Goal: Task Accomplishment & Management: Manage account settings

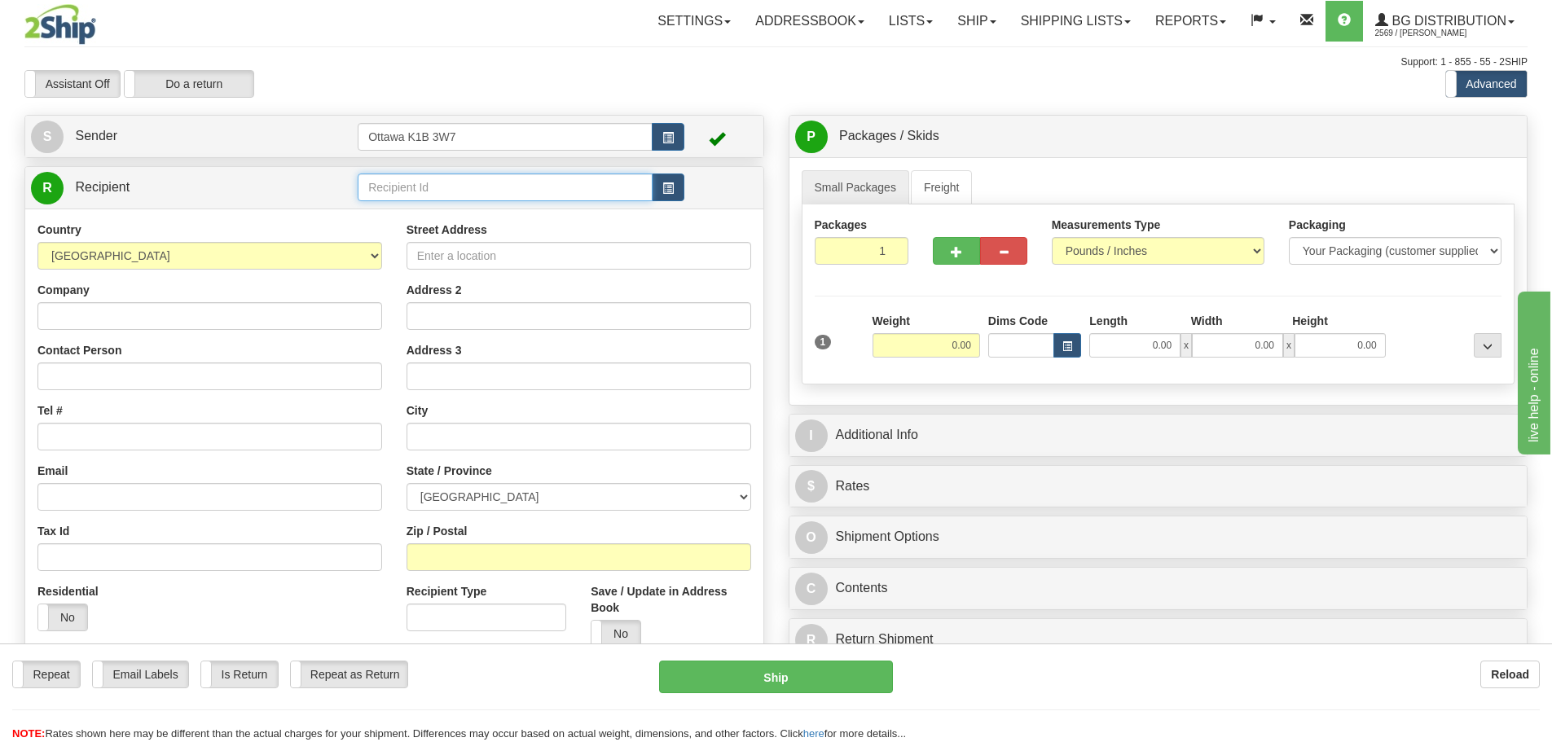
click at [470, 182] on input "text" at bounding box center [505, 187] width 295 height 28
type input "910796"
click at [554, 81] on div "Assistant On Assistant Off Do a return Do a return" at bounding box center [330, 84] width 636 height 28
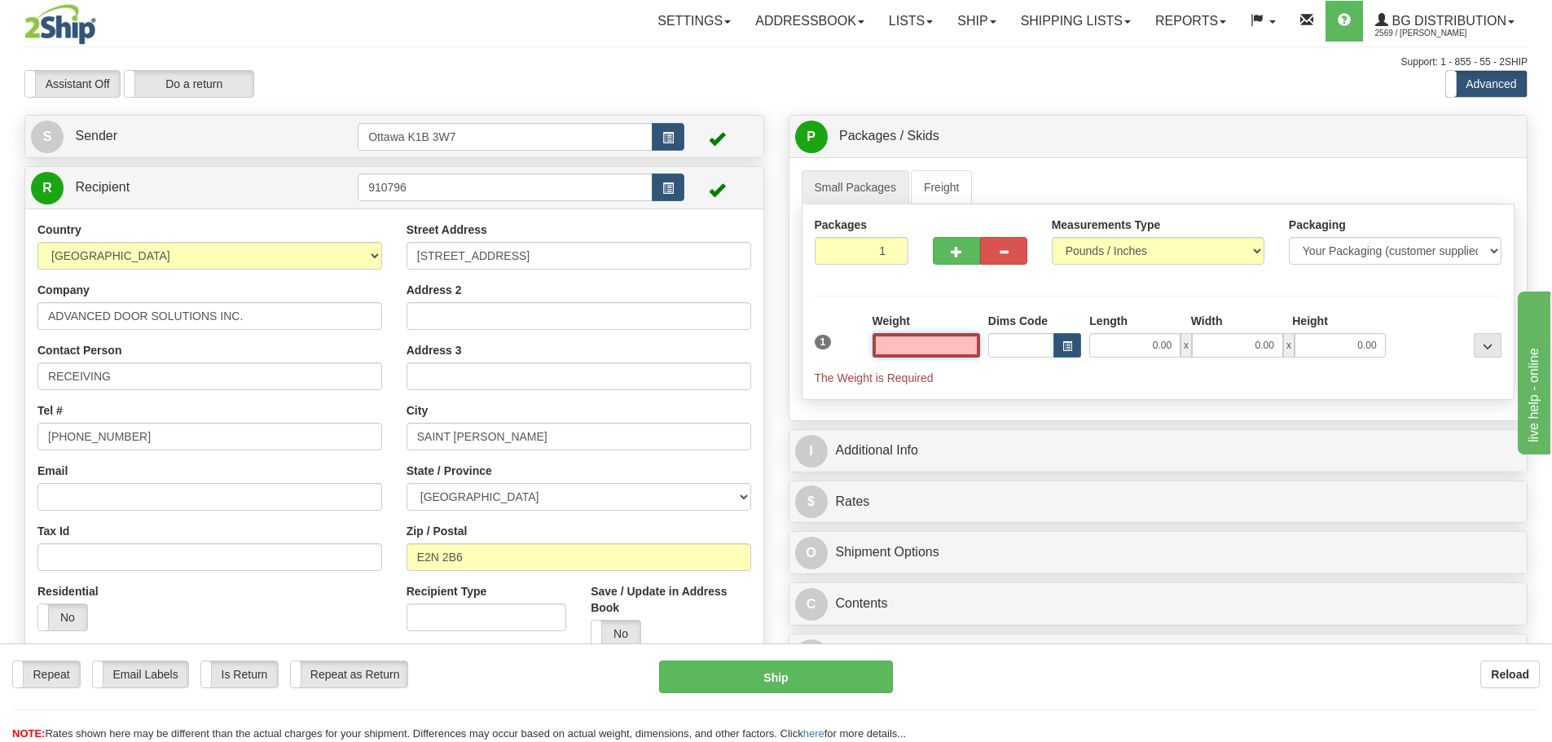
click at [942, 339] on input "text" at bounding box center [926, 345] width 108 height 24
type input "0.00"
drag, startPoint x: 891, startPoint y: 262, endPoint x: 924, endPoint y: 298, distance: 48.4
click at [921, 276] on div "Packages 1 1" at bounding box center [1158, 248] width 712 height 63
type input "6"
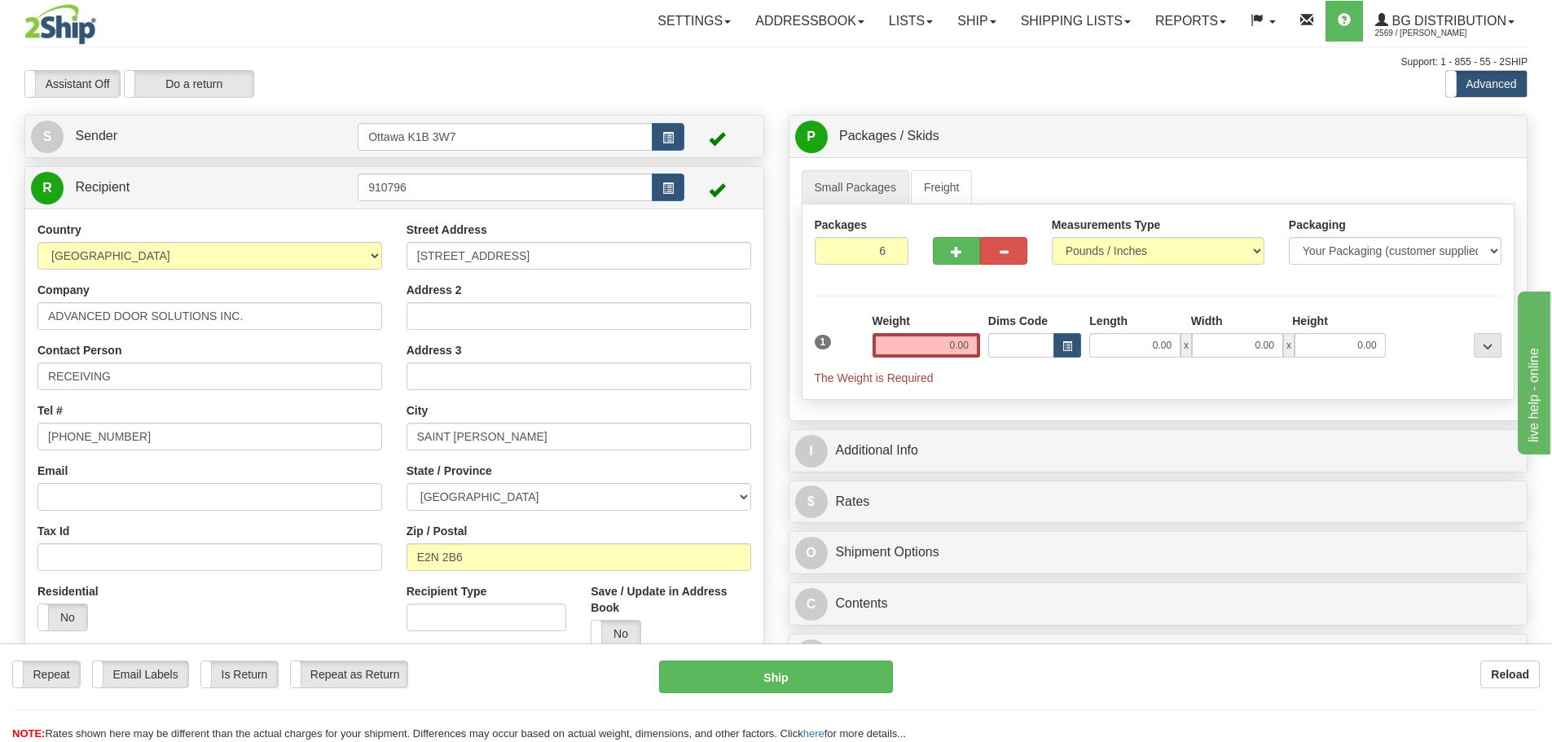
click at [930, 305] on div "Packages 6 1 Measurements Type" at bounding box center [1158, 301] width 714 height 195
click at [1483, 154] on div "P Packages / Skids 6 Packages - Weight: 0.00 Lbs 1 Skids - Weight: NaN Lbs Ship…" at bounding box center [1158, 137] width 738 height 42
click at [1478, 143] on label "Pack / Skid Level Pack.." at bounding box center [1474, 137] width 93 height 24
radio input "true"
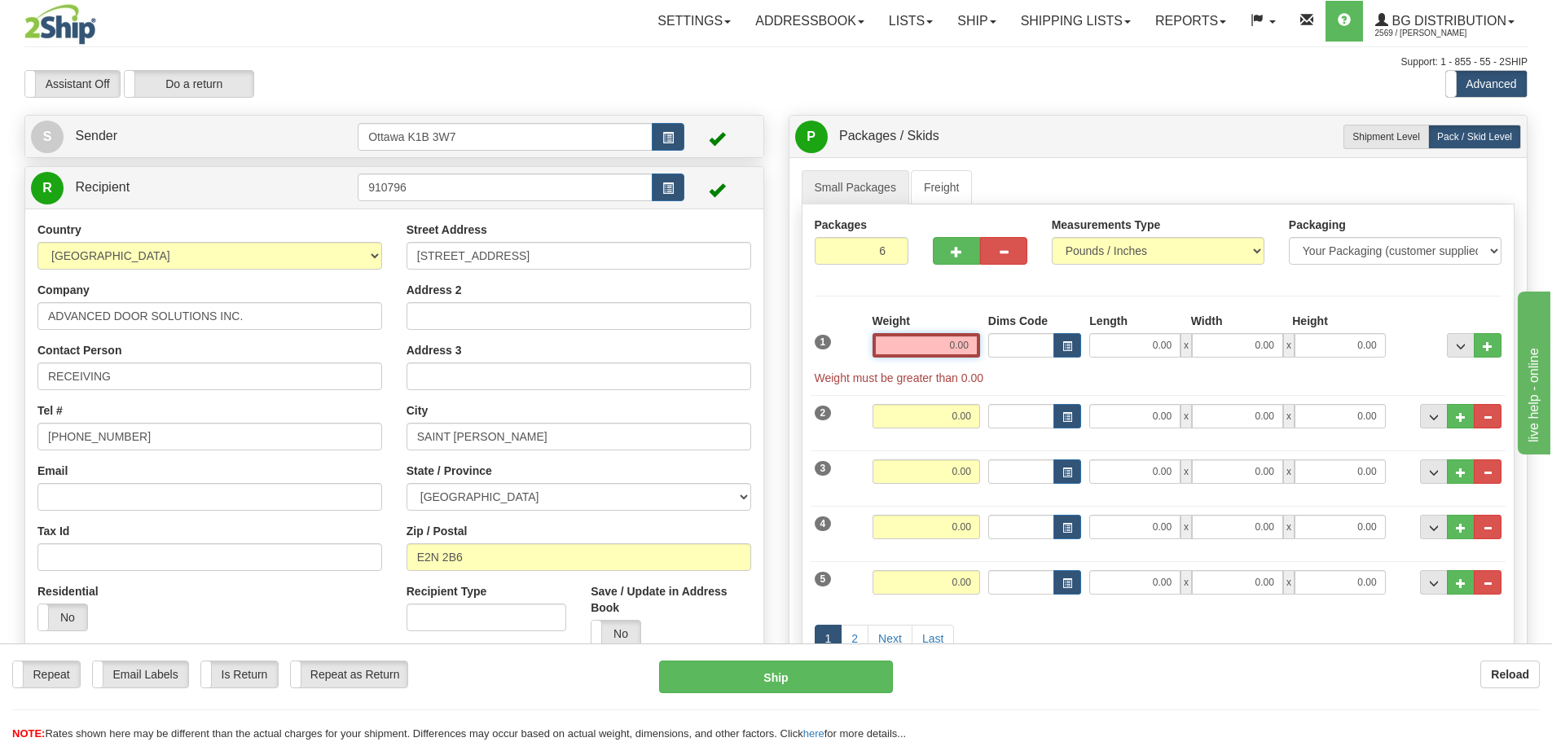
click at [920, 349] on input "0.00" at bounding box center [926, 345] width 108 height 24
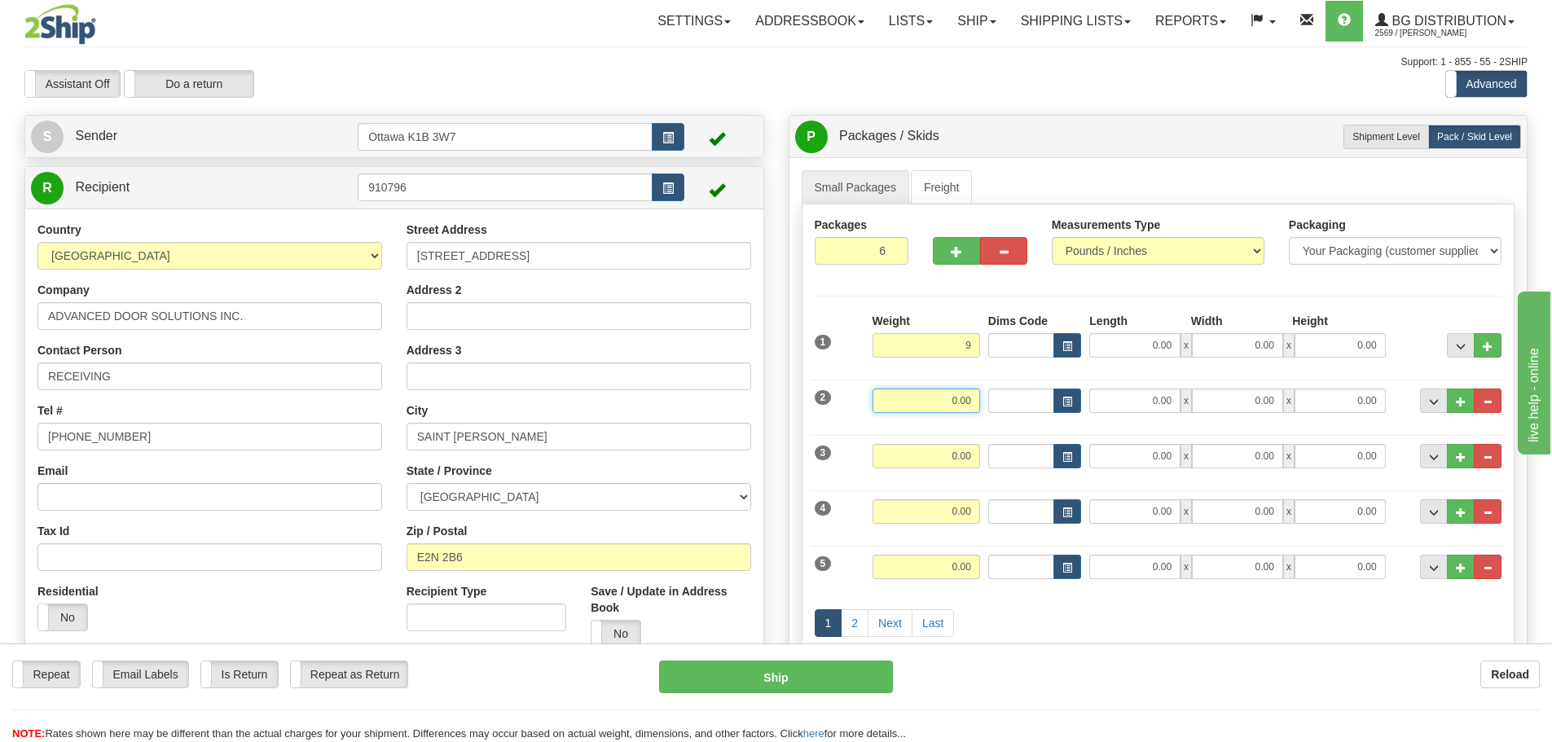
type input "9.00"
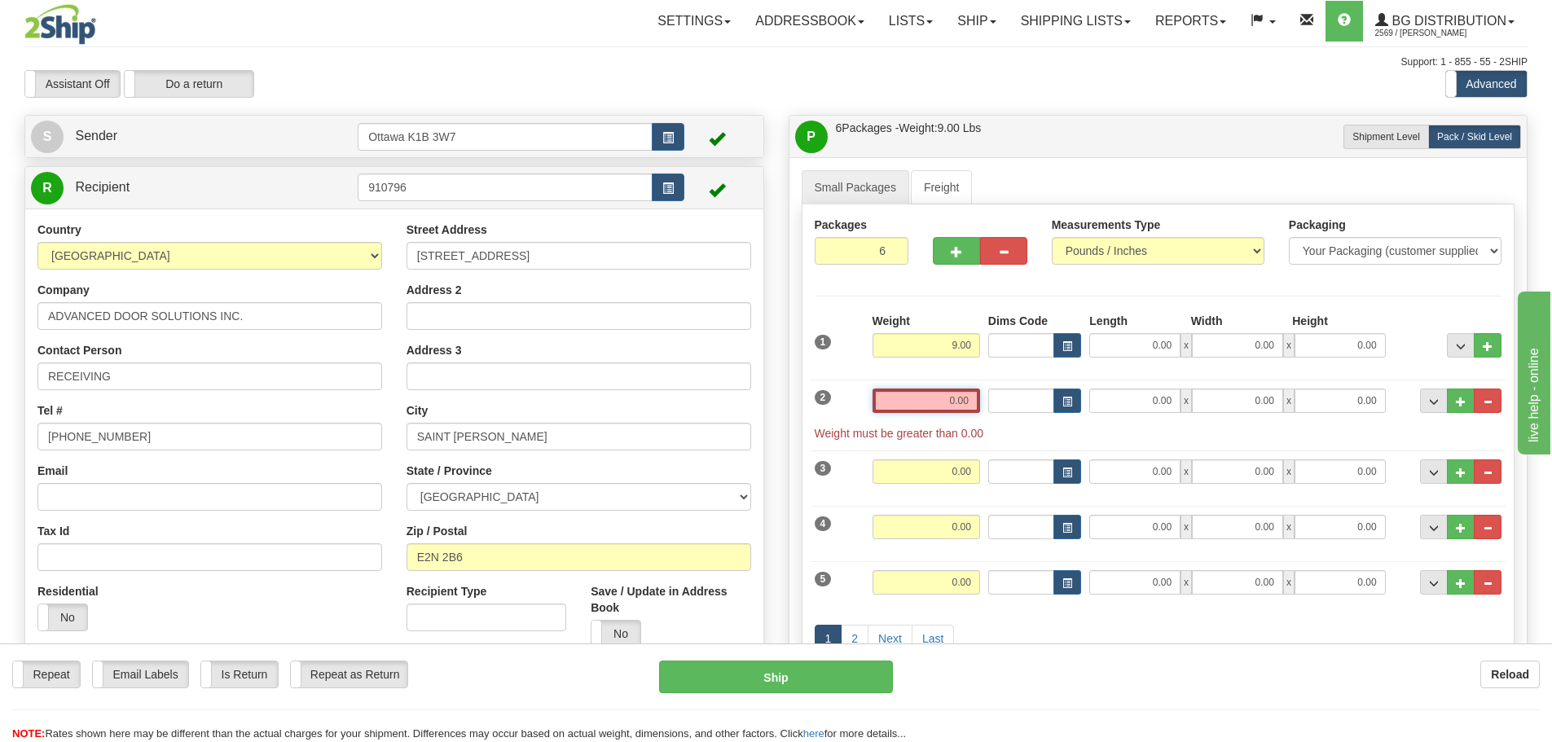
click at [960, 393] on input "0.00" at bounding box center [926, 401] width 108 height 24
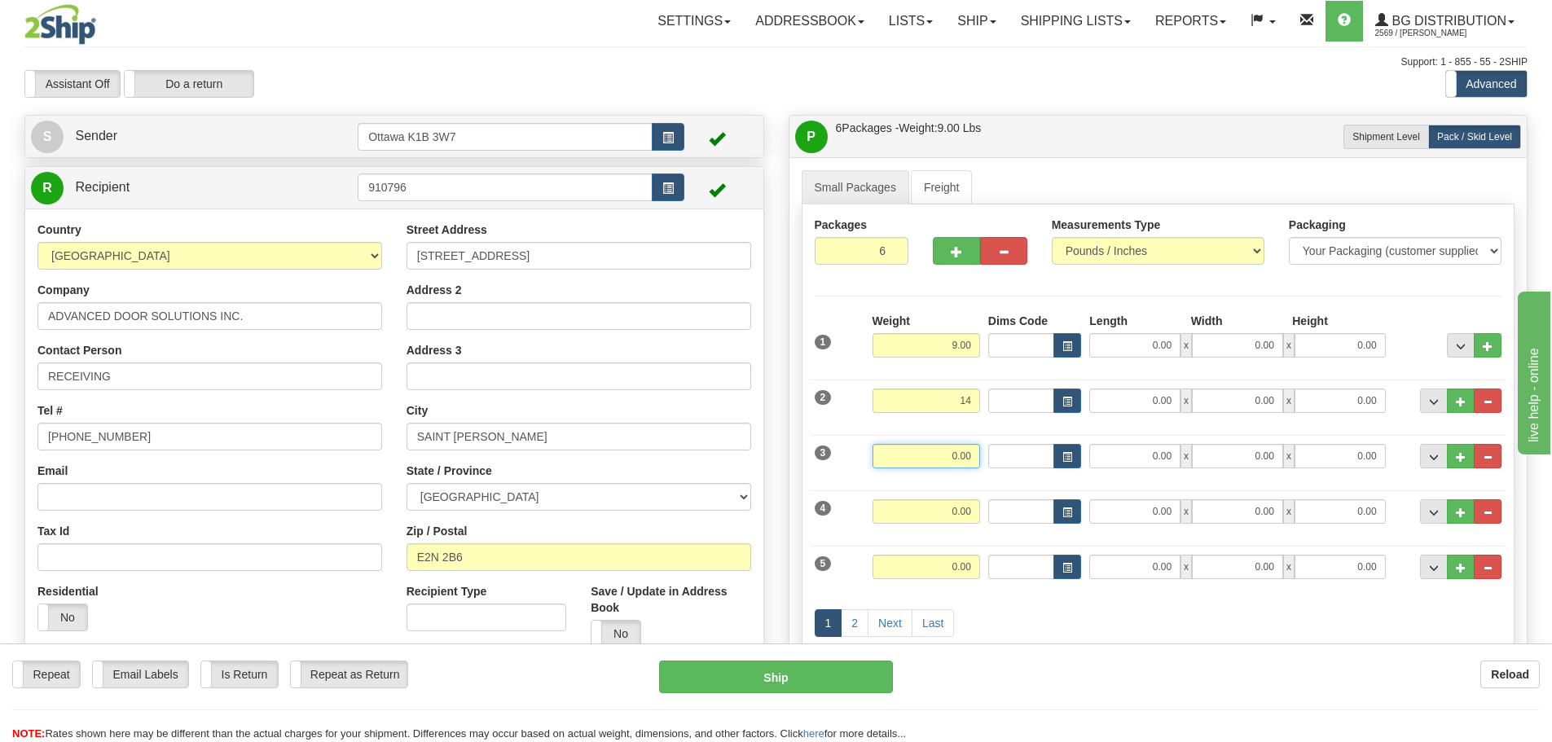
type input "14.00"
click at [958, 455] on input "0.00" at bounding box center [926, 456] width 108 height 24
type input "3.00"
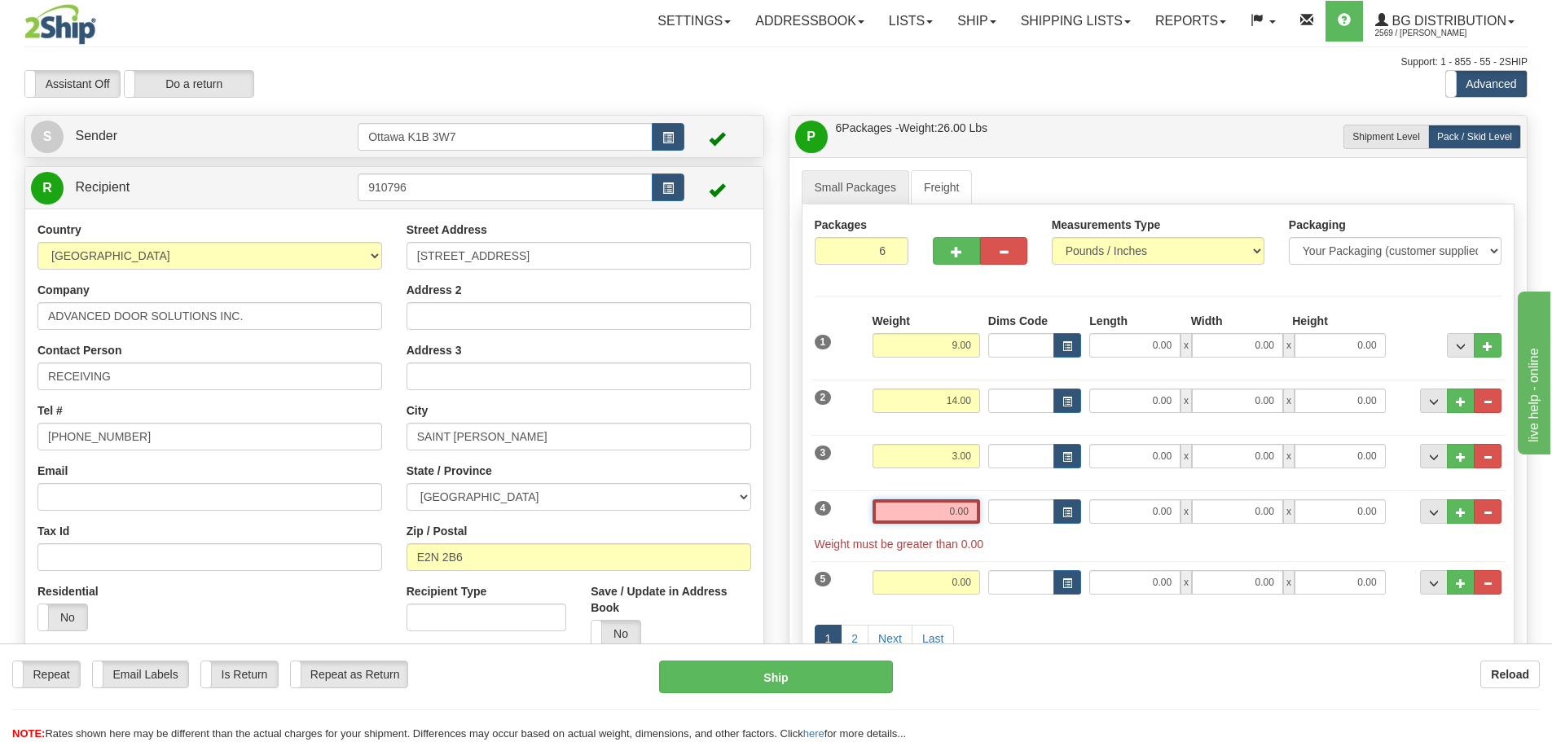
click at [959, 503] on input "0.00" at bounding box center [926, 511] width 108 height 24
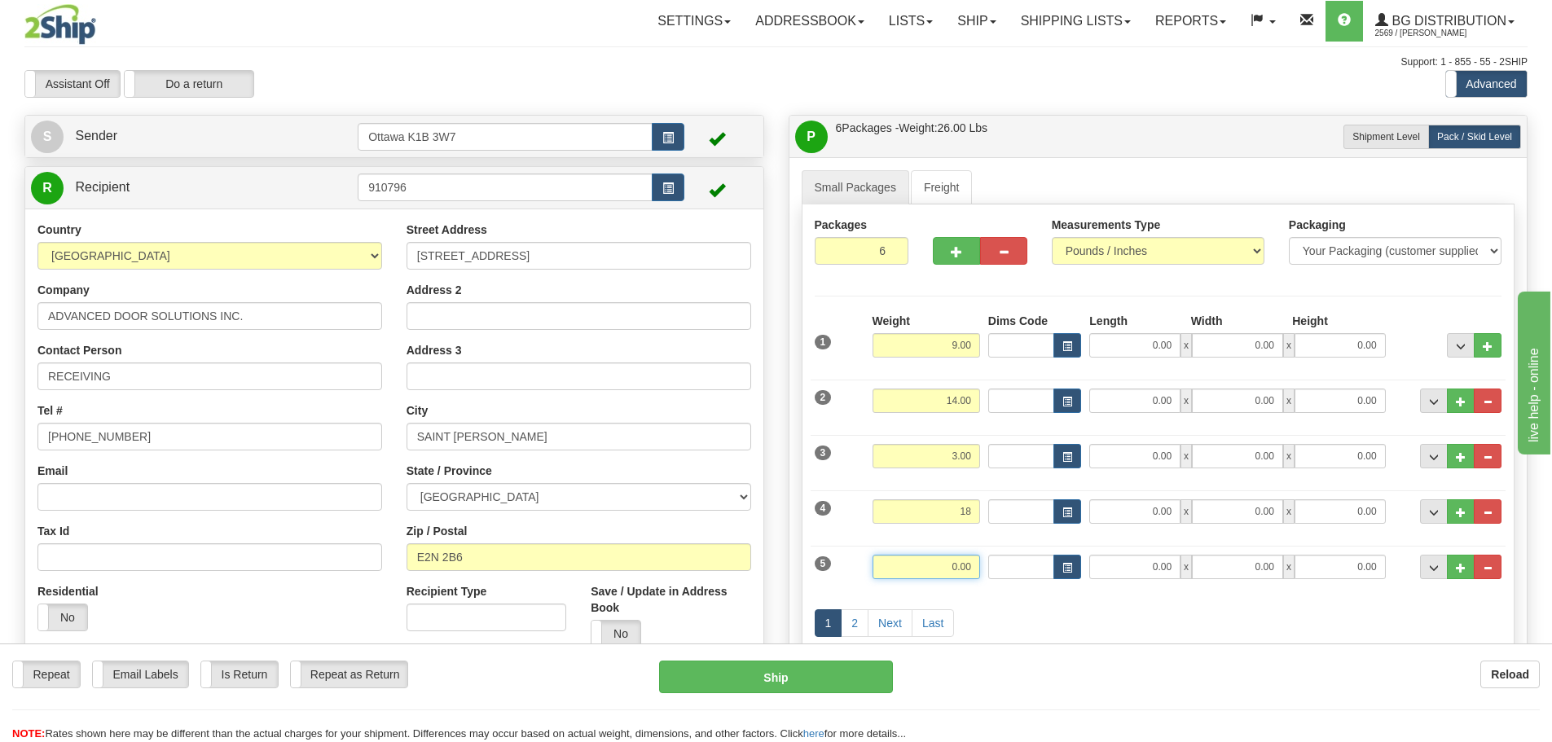
type input "18.00"
click at [964, 564] on input "0.00" at bounding box center [926, 567] width 108 height 24
type input "36.00"
click at [1070, 604] on div "1 2 Next Last" at bounding box center [1158, 625] width 696 height 64
click at [886, 623] on link "Next" at bounding box center [889, 623] width 45 height 28
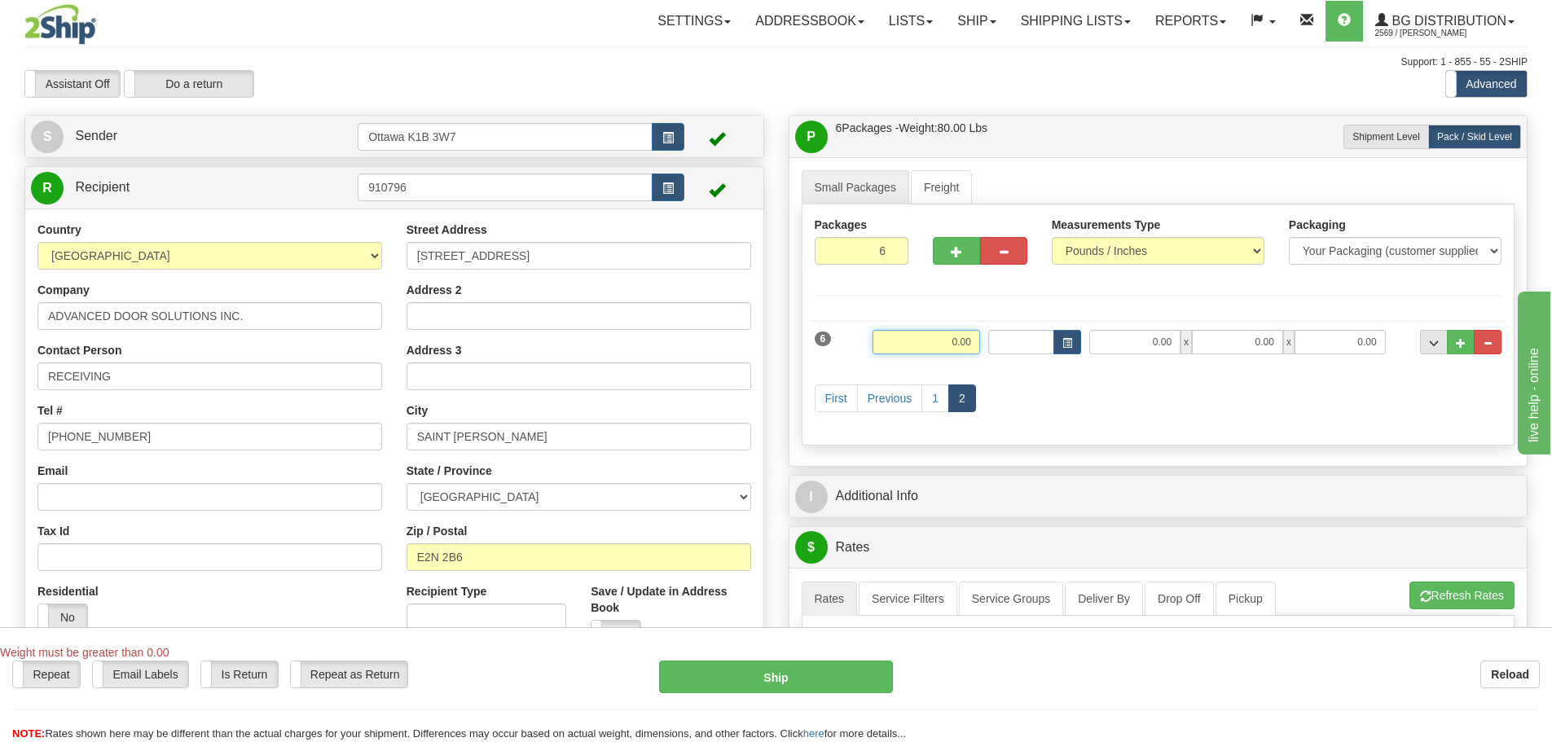
click at [953, 347] on input "0.00" at bounding box center [926, 342] width 108 height 24
type input "26.00"
drag, startPoint x: 950, startPoint y: 315, endPoint x: 1297, endPoint y: 319, distance: 347.0
click at [983, 314] on div "6 Weight 26.00 Dims Code Length Width Height" at bounding box center [1158, 340] width 696 height 55
click at [1154, 345] on input "0.00" at bounding box center [1134, 342] width 91 height 24
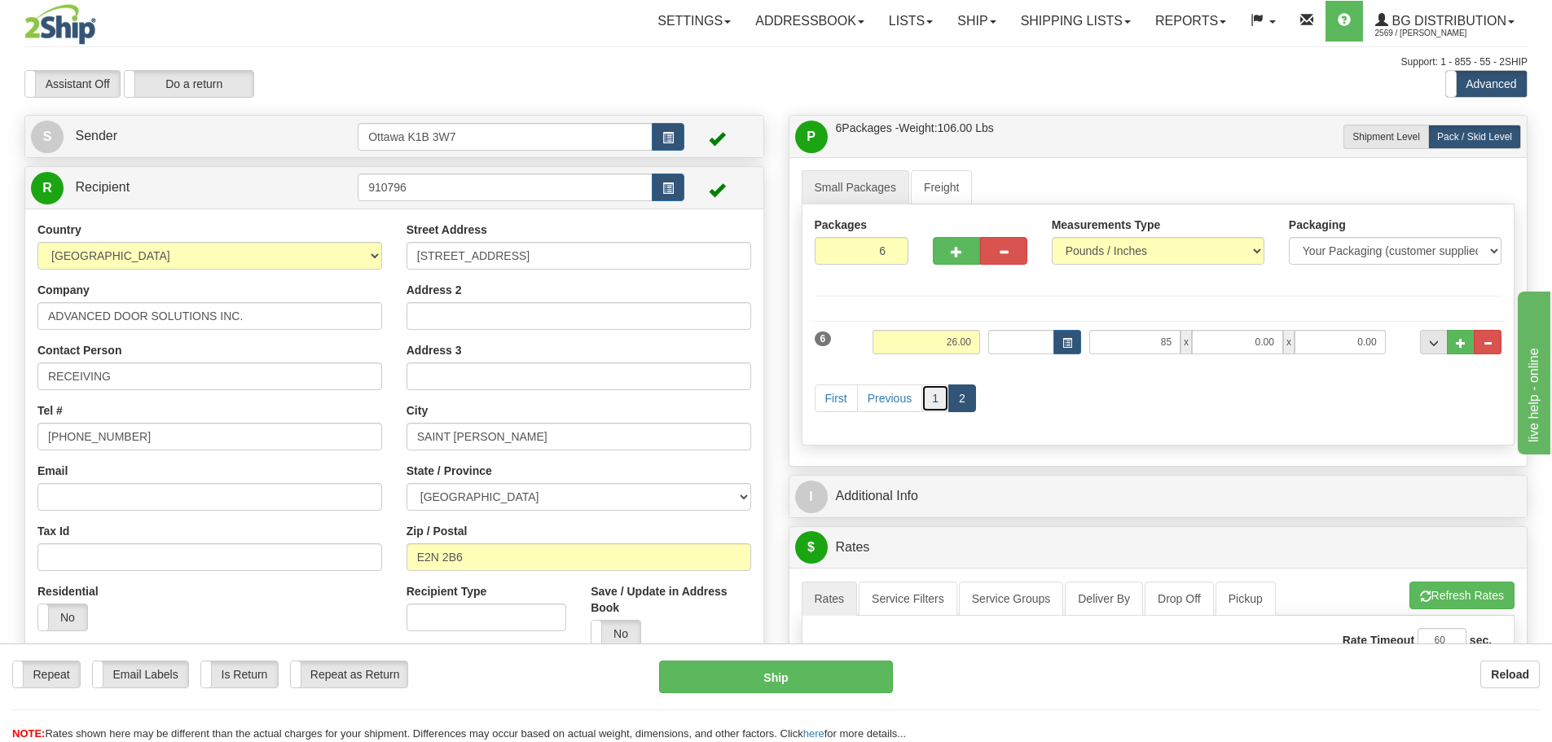
type input "85.00"
click at [935, 395] on link "1" at bounding box center [935, 398] width 28 height 28
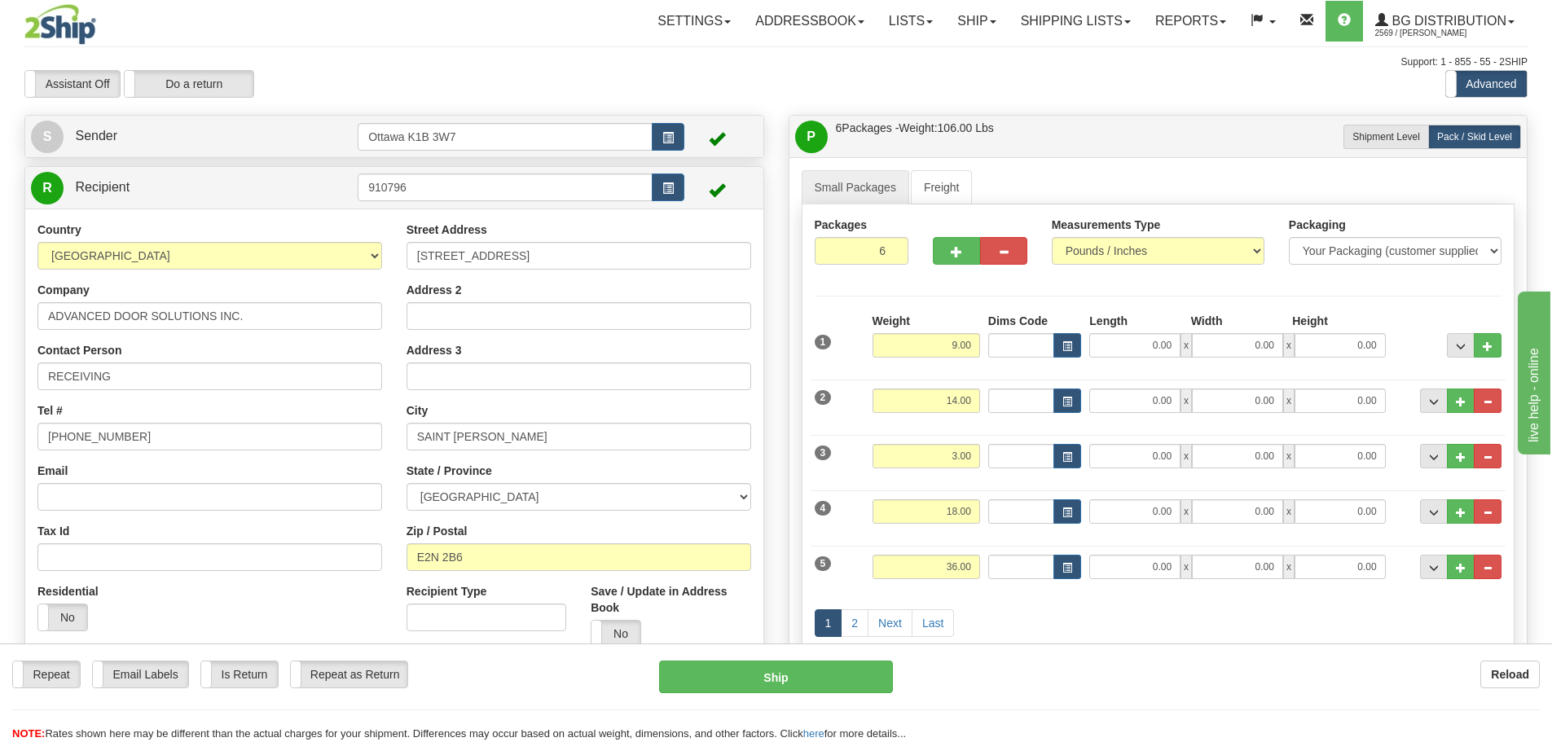
click at [1104, 362] on div "1 Weight 9.00 Dims Code 0.00" at bounding box center [1158, 342] width 696 height 58
click at [1107, 341] on input "0.00" at bounding box center [1134, 345] width 91 height 24
type input "74.00"
click at [1136, 627] on div "1 2 Next Last" at bounding box center [1158, 625] width 696 height 64
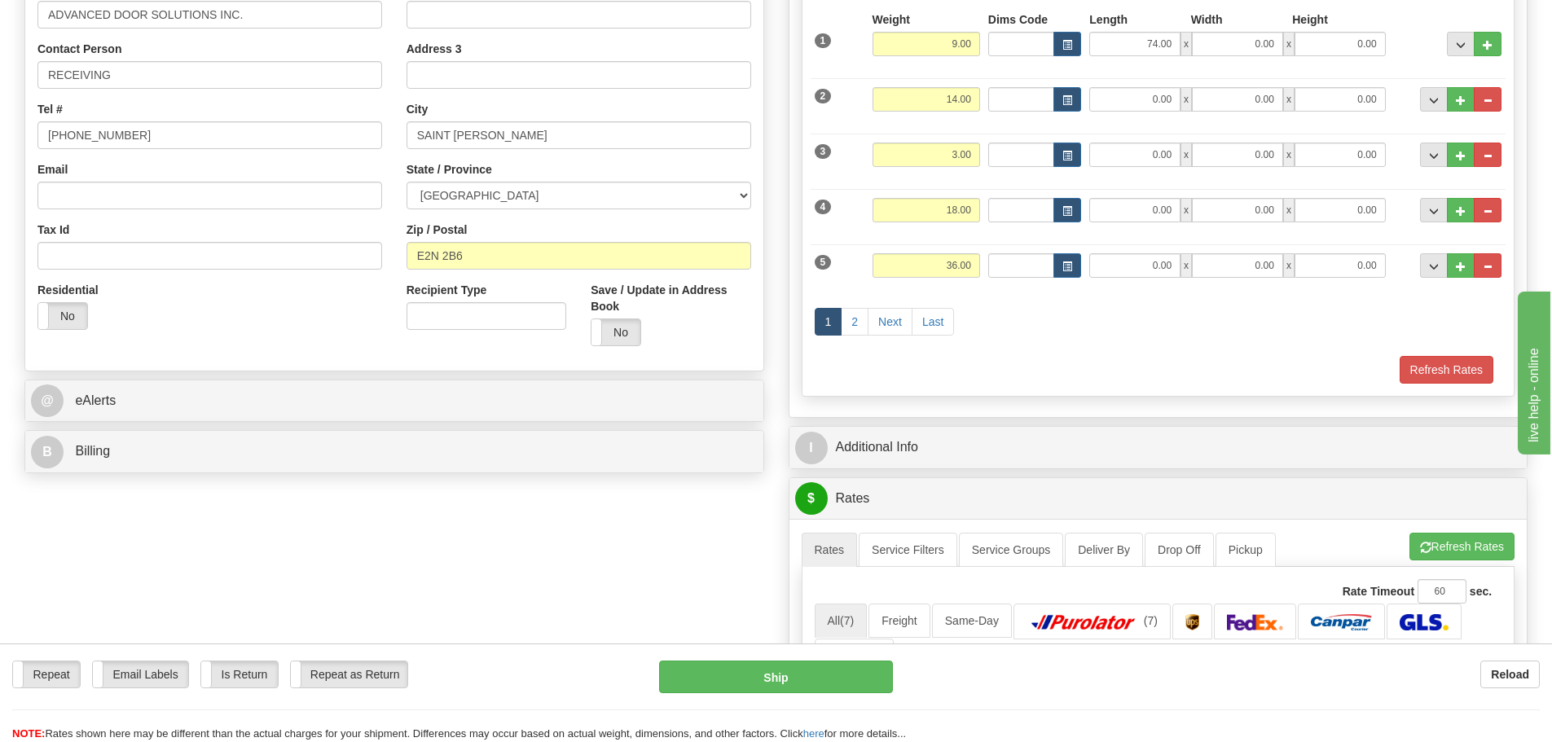
scroll to position [326, 0]
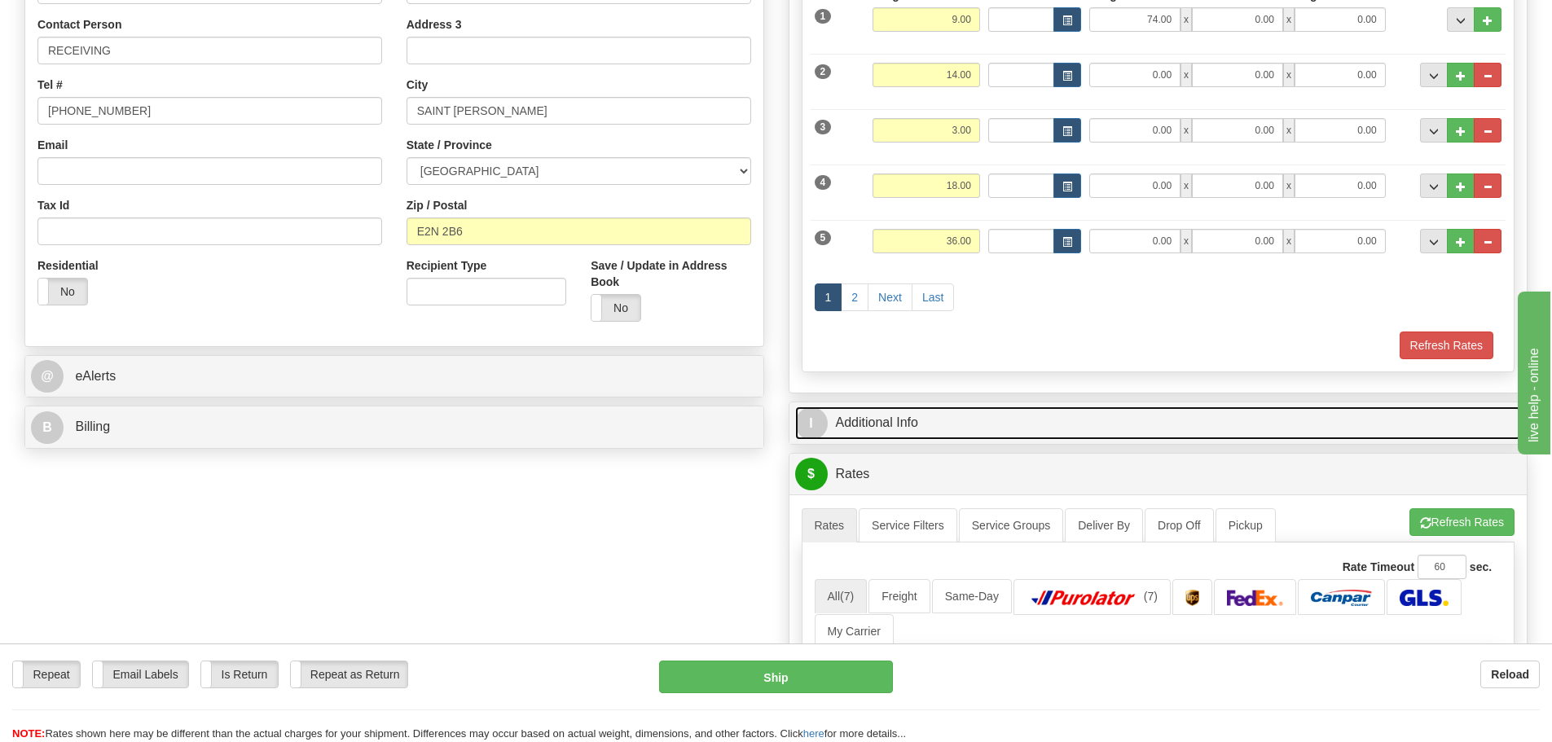
click at [1050, 428] on link "I Additional Info" at bounding box center [1158, 422] width 727 height 33
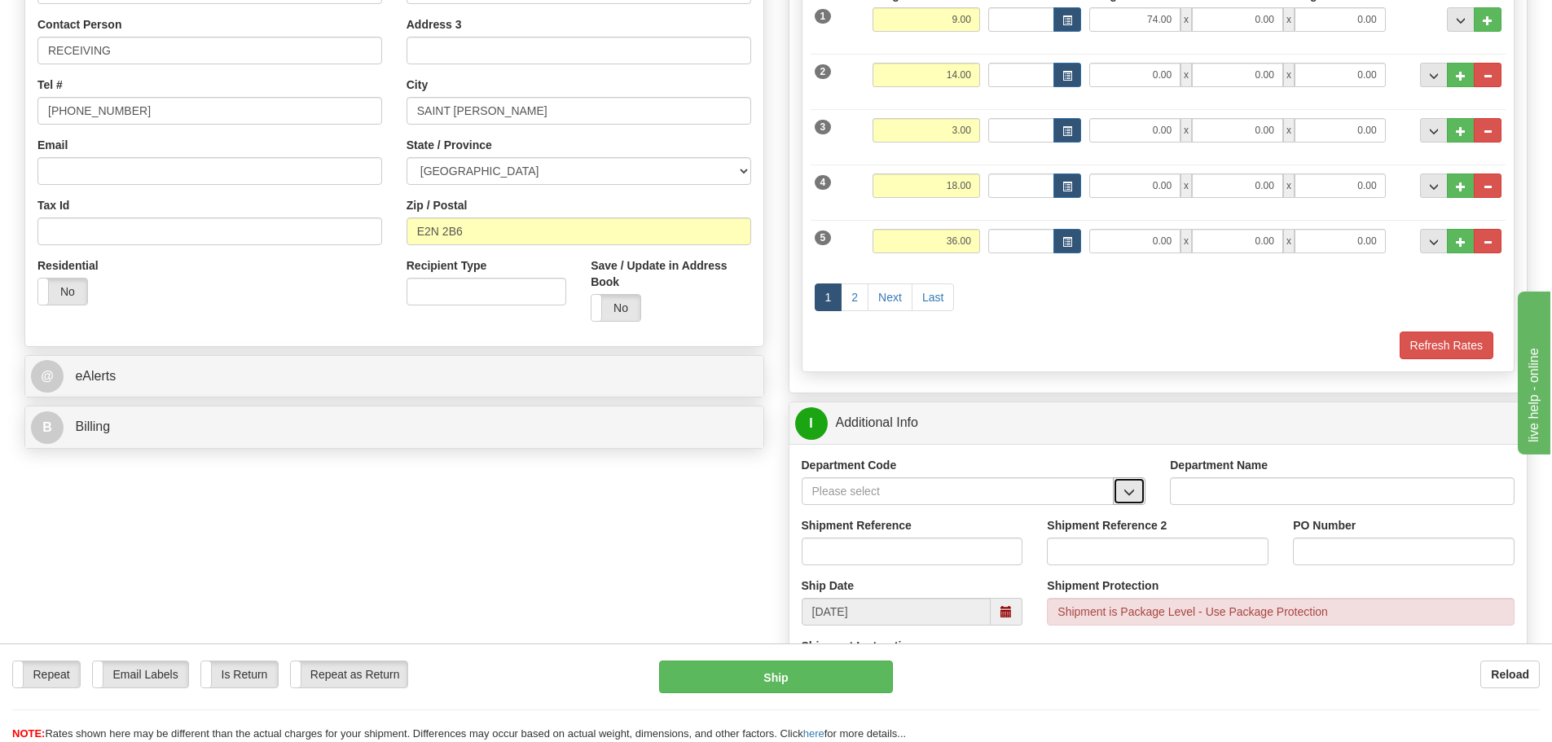
click at [1122, 491] on button "button" at bounding box center [1129, 491] width 33 height 28
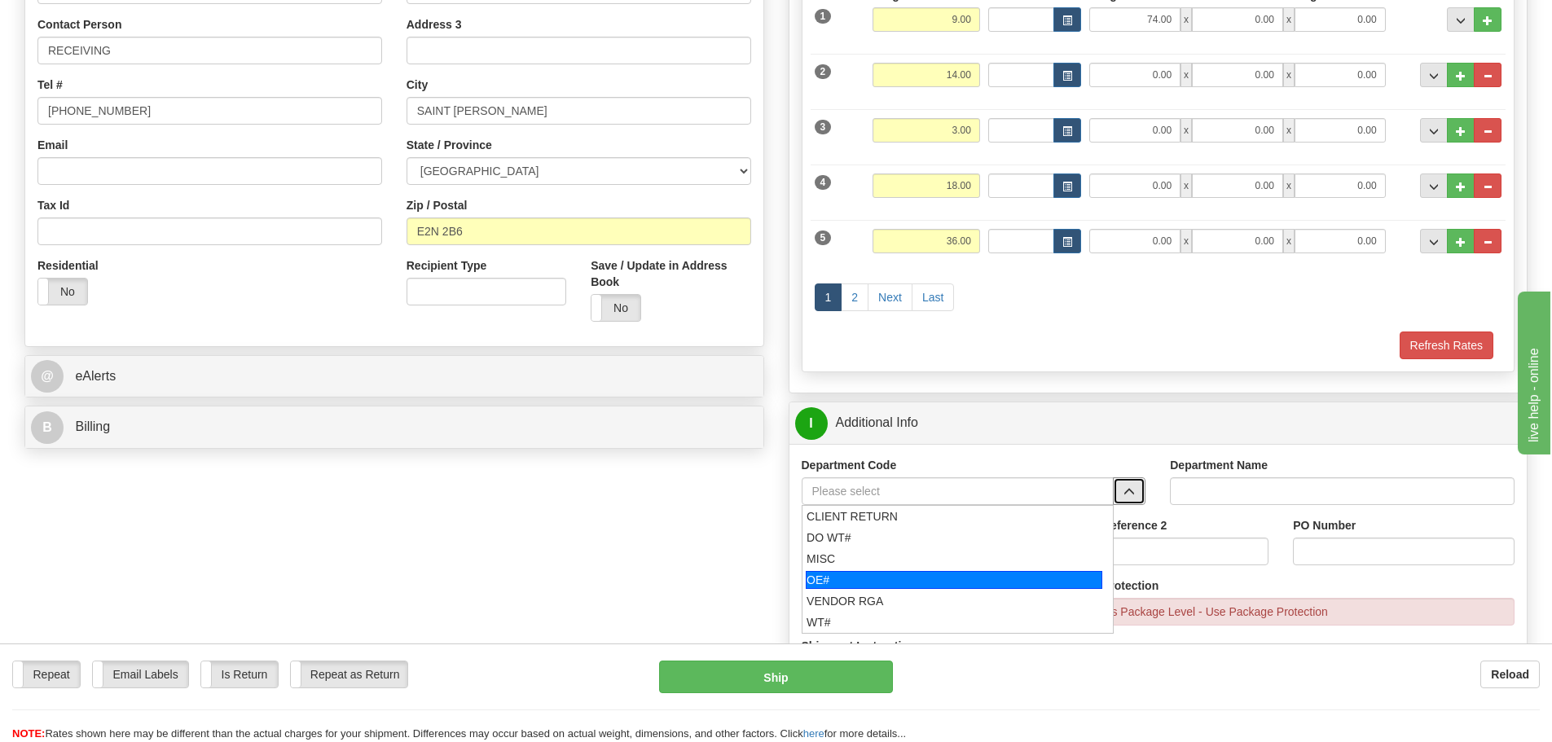
click at [1010, 578] on div "OE#" at bounding box center [954, 580] width 296 height 18
type input "OE#"
type input "ORDERS"
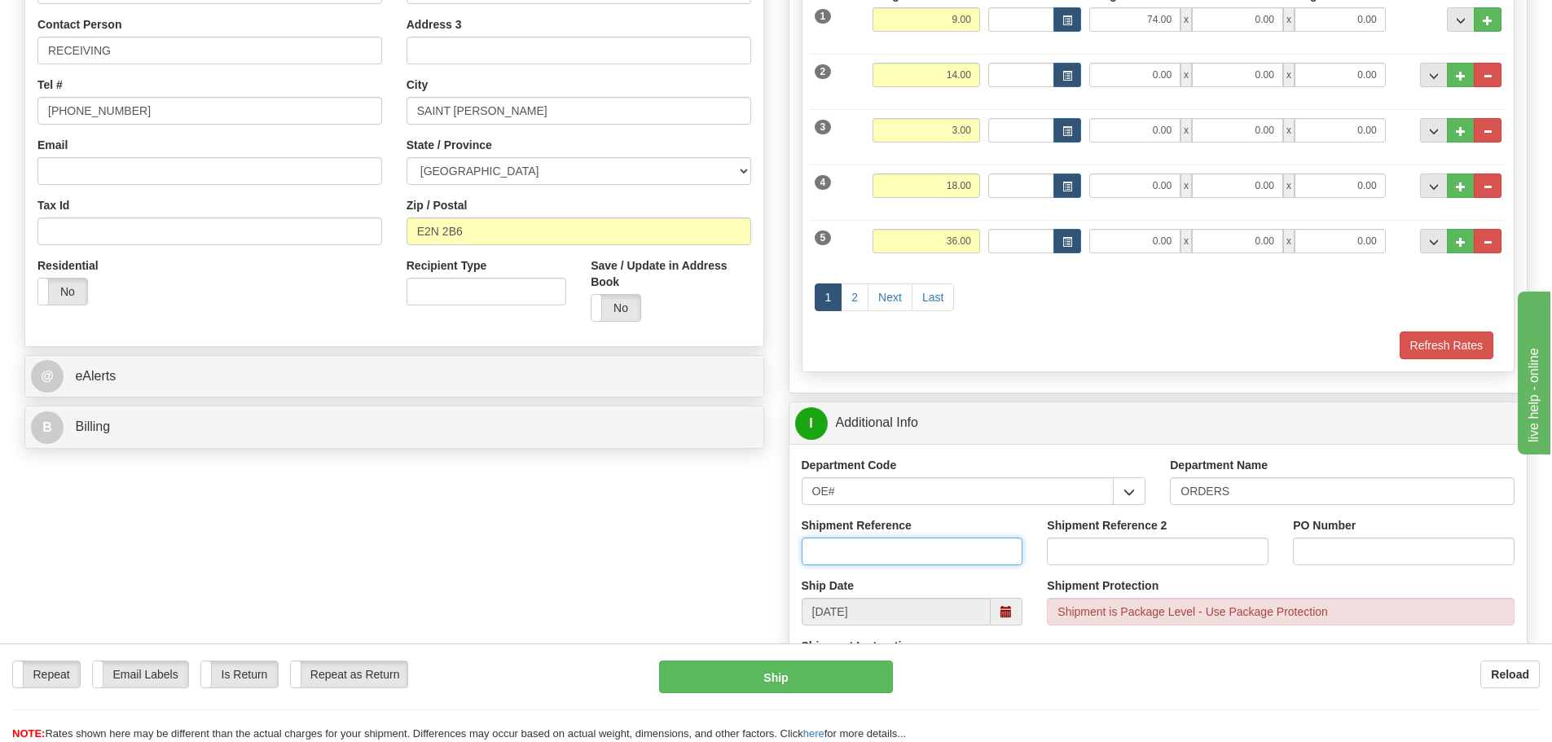
click at [931, 543] on input "Shipment Reference" at bounding box center [912, 552] width 222 height 28
type input "10203399-00"
type input "10204739-00"
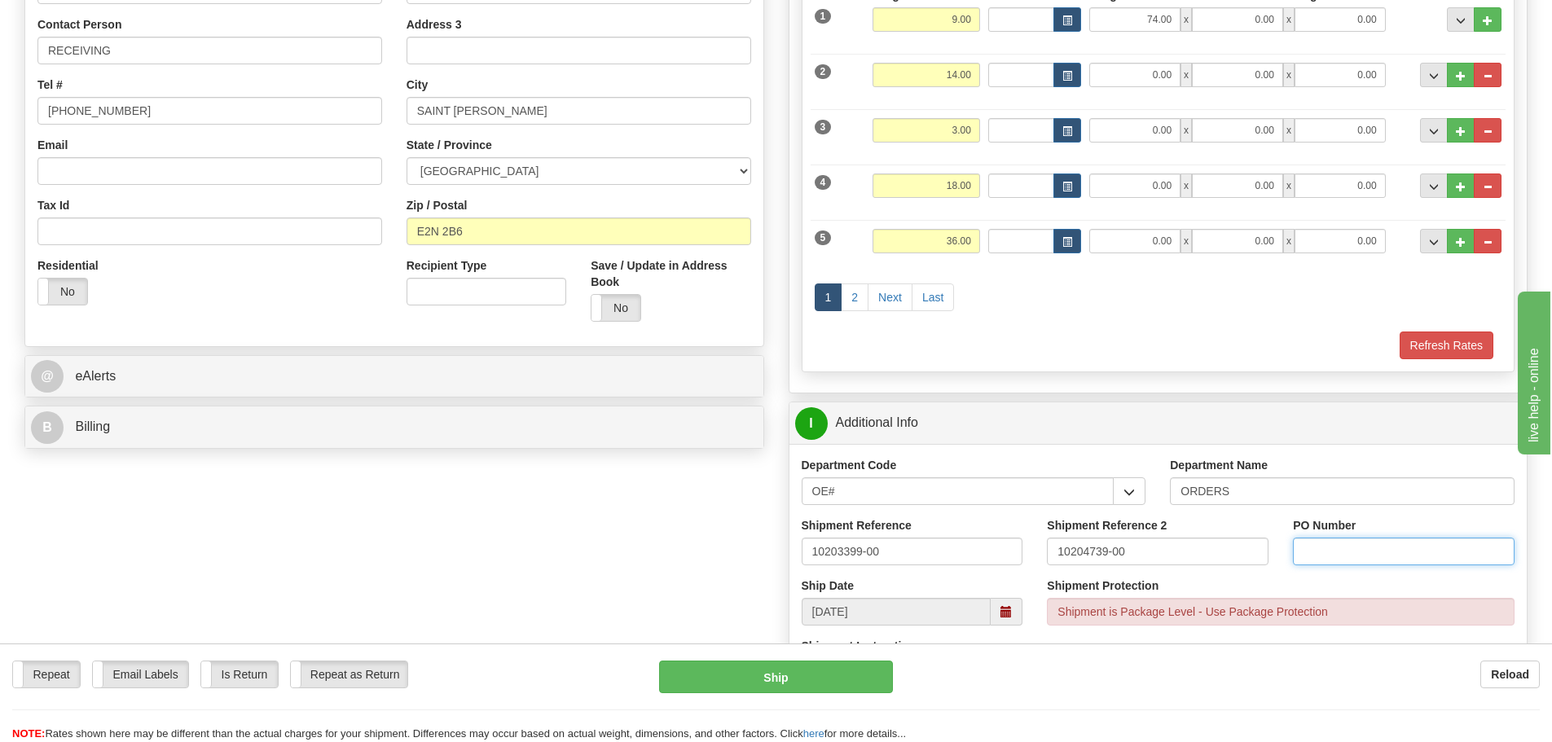
click at [1407, 551] on input "PO Number" at bounding box center [1404, 552] width 222 height 28
type input "N/A"
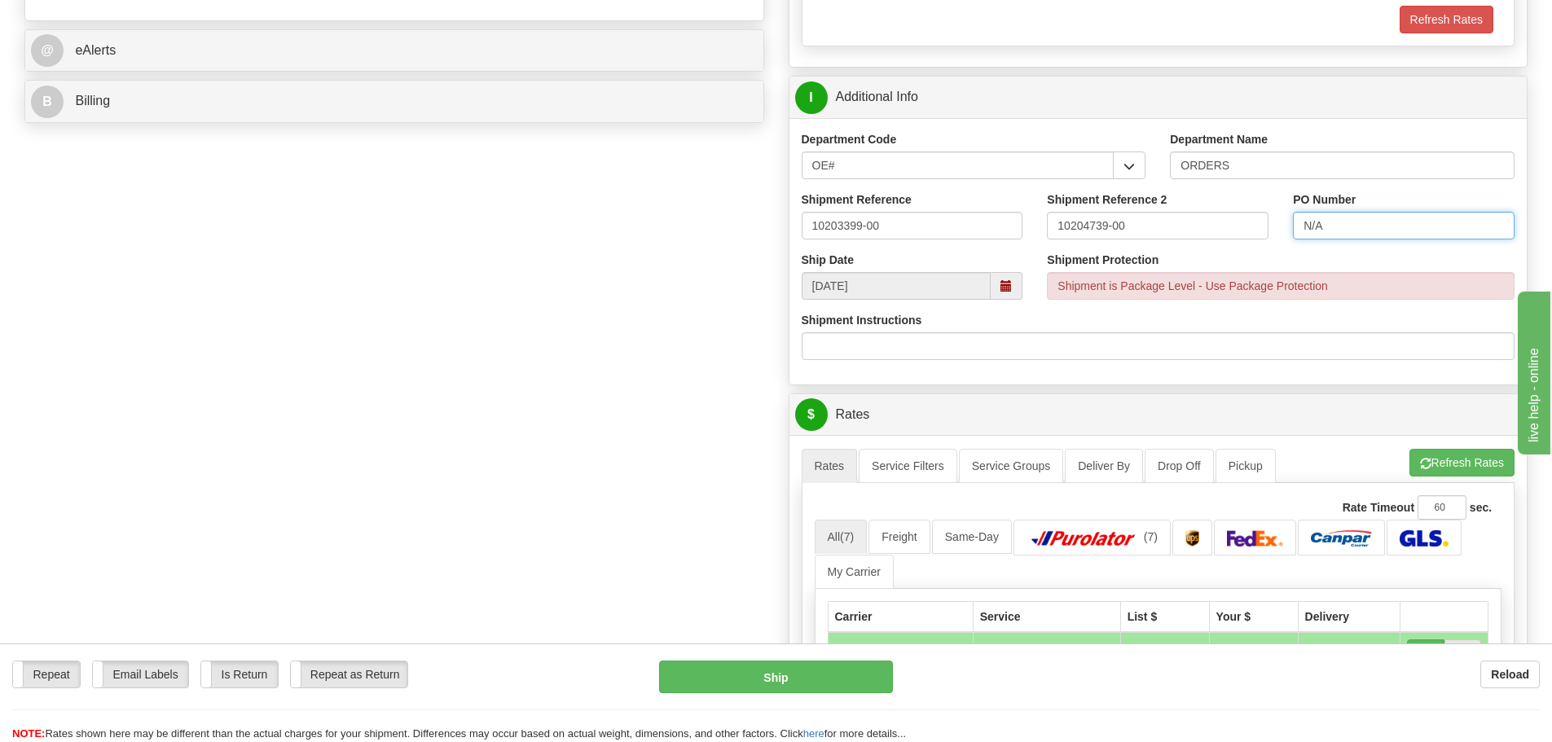
scroll to position [896, 0]
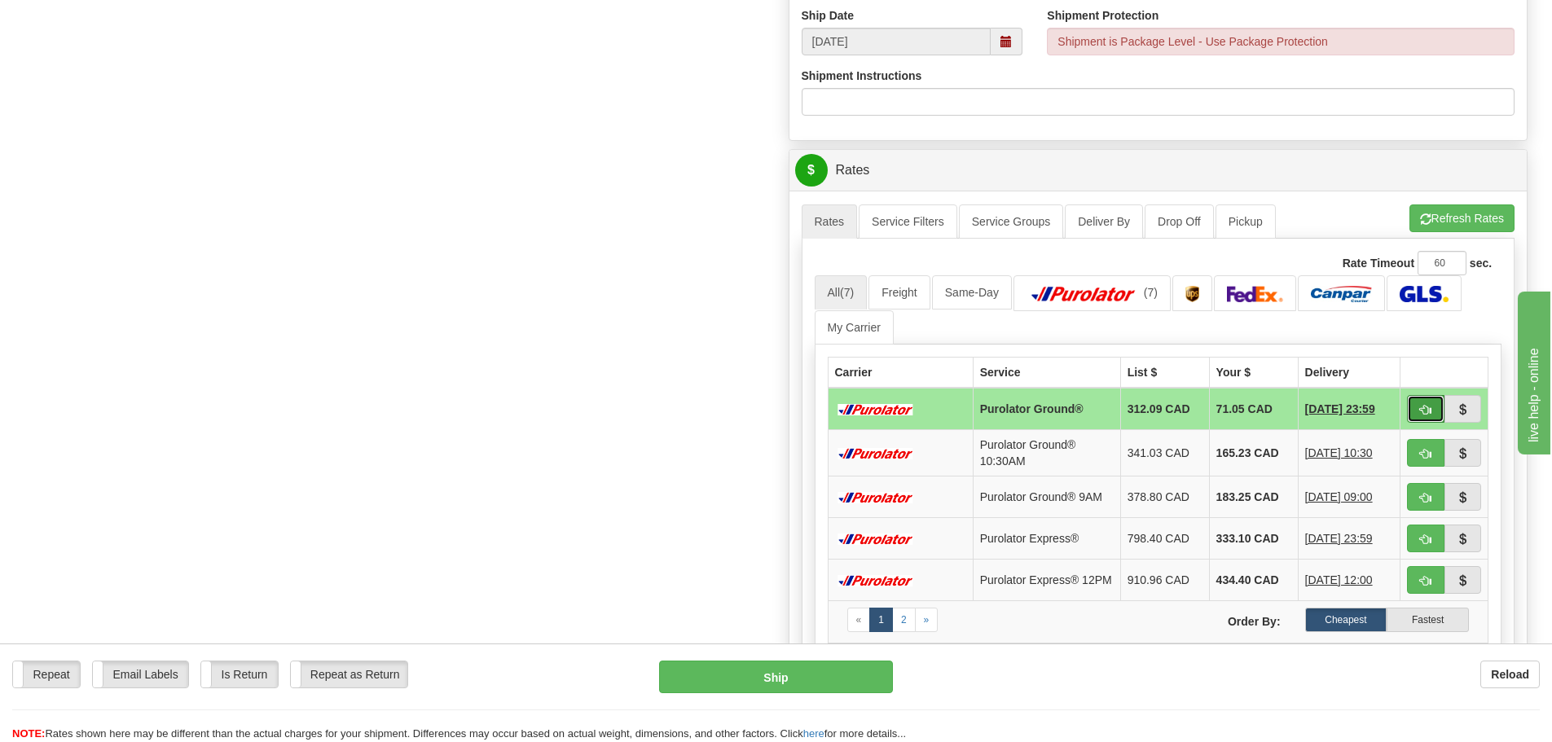
click at [1416, 412] on button "button" at bounding box center [1425, 409] width 37 height 28
type input "260"
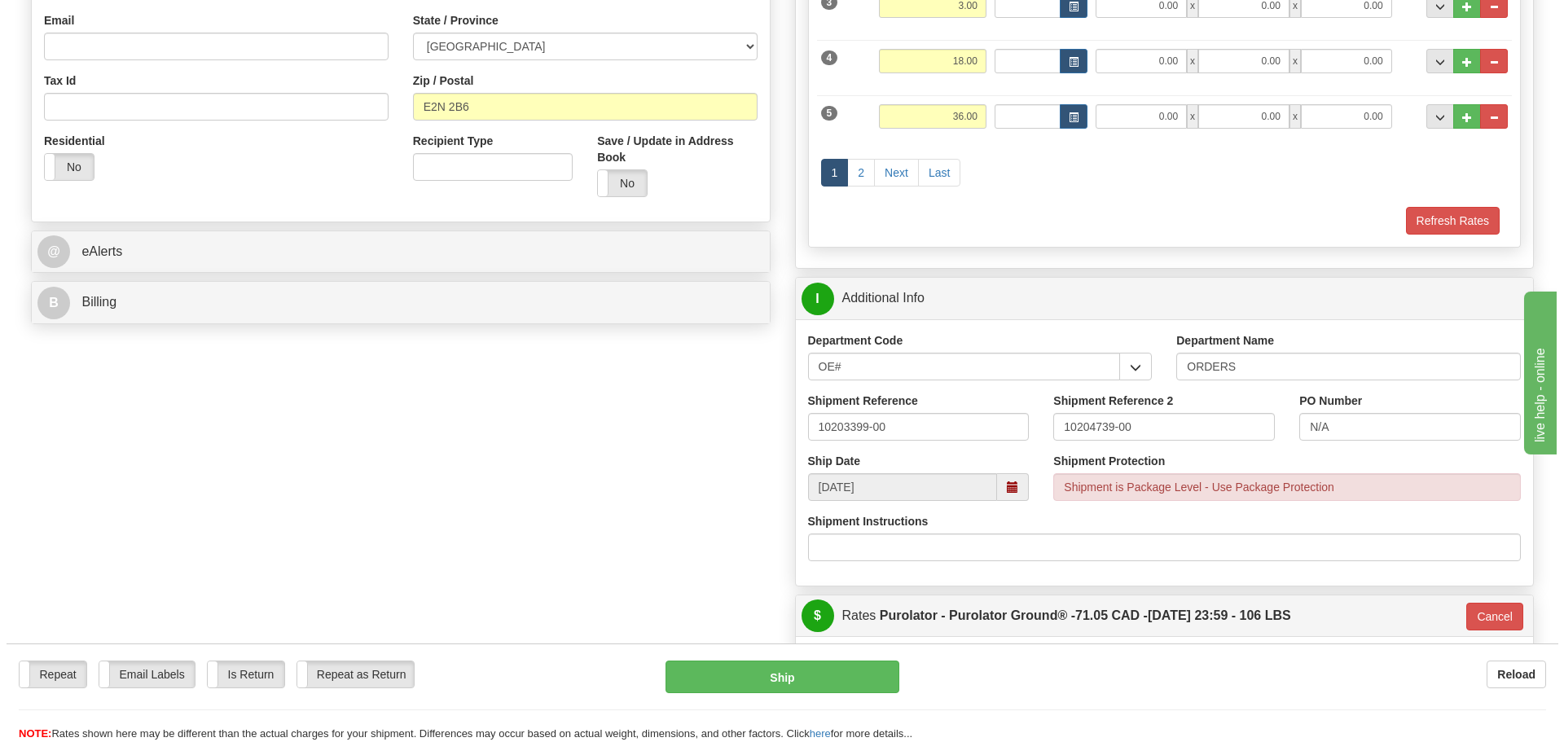
scroll to position [489, 0]
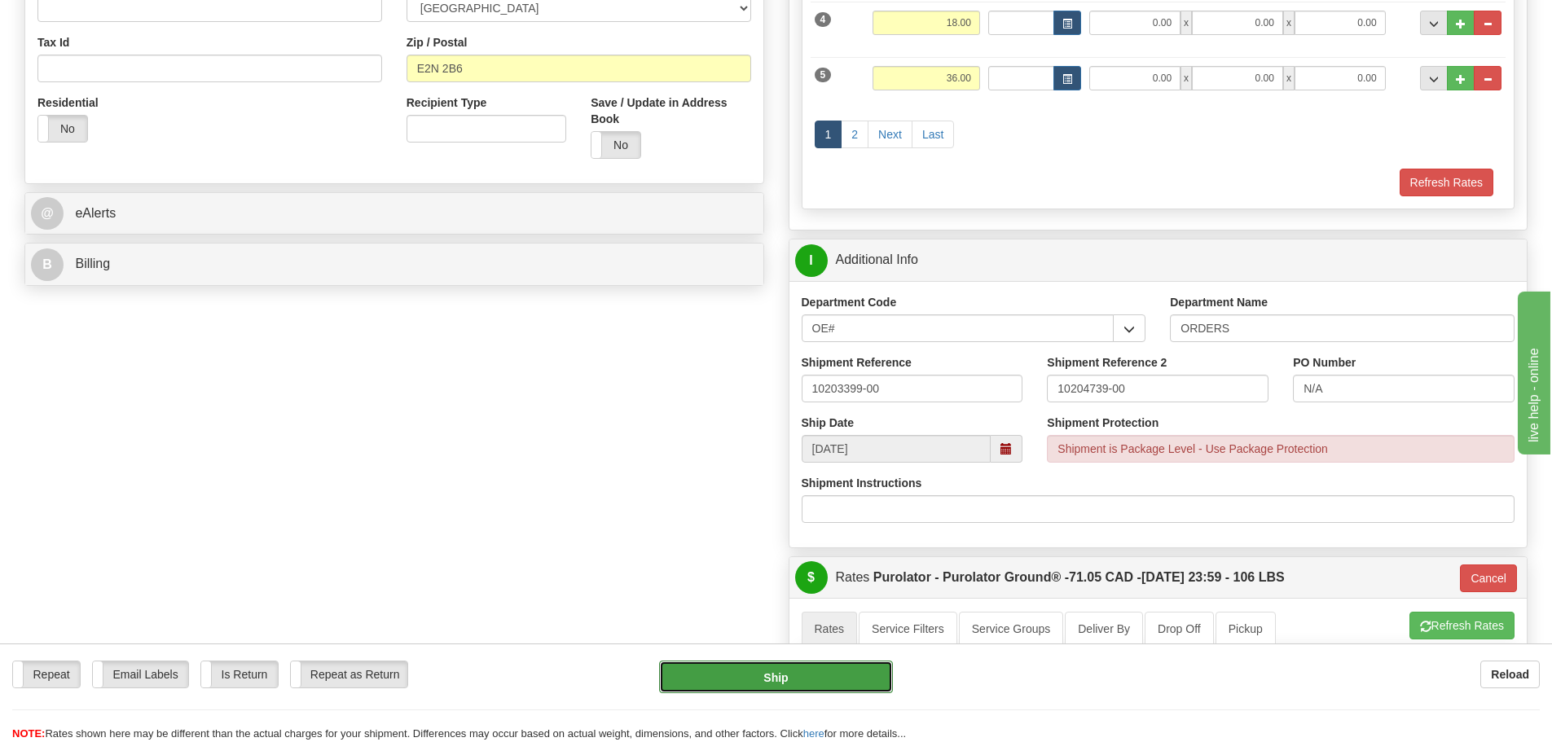
click at [768, 687] on button "Ship" at bounding box center [776, 677] width 234 height 33
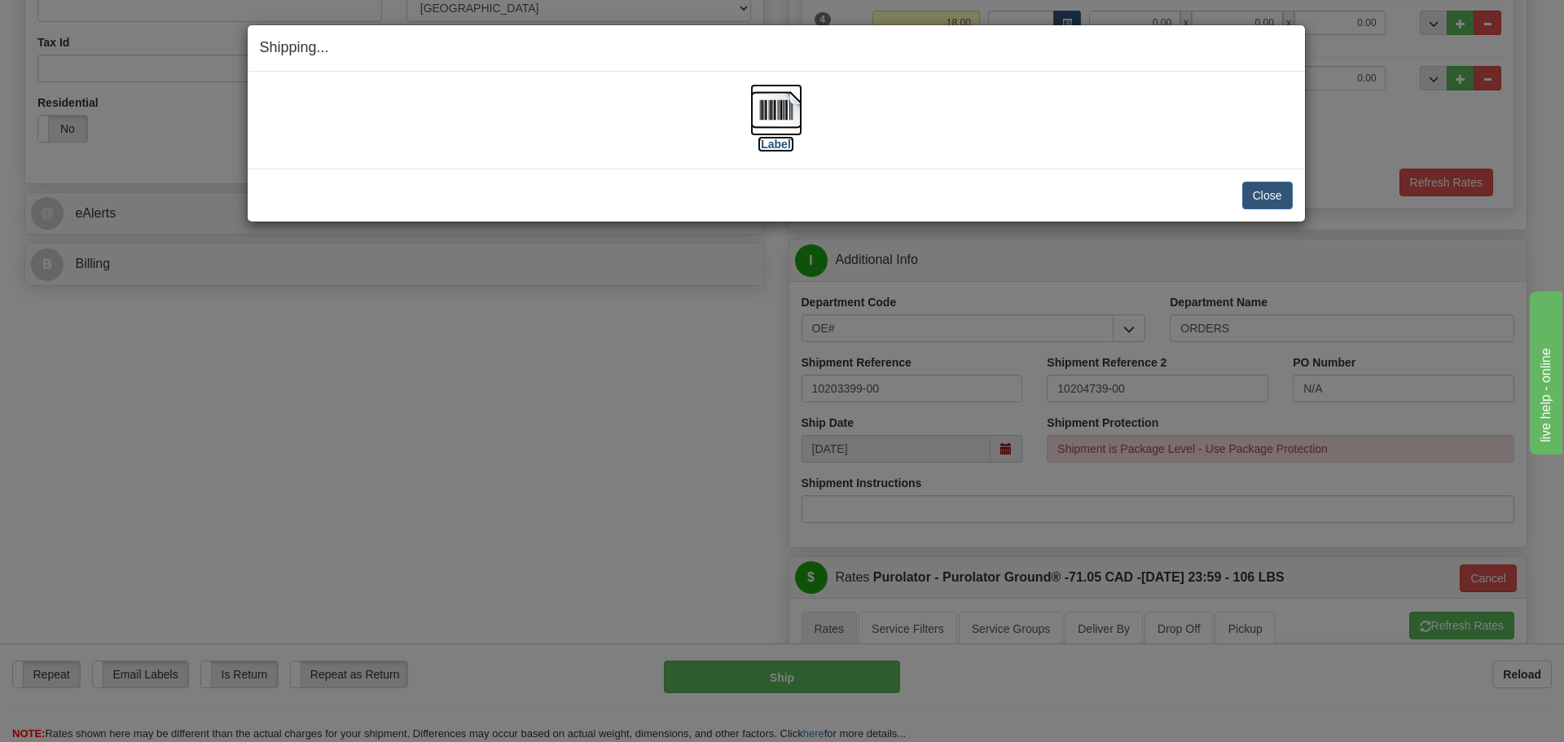
click at [776, 149] on label "[Label]" at bounding box center [775, 144] width 37 height 16
click at [1281, 199] on button "Close" at bounding box center [1267, 196] width 50 height 28
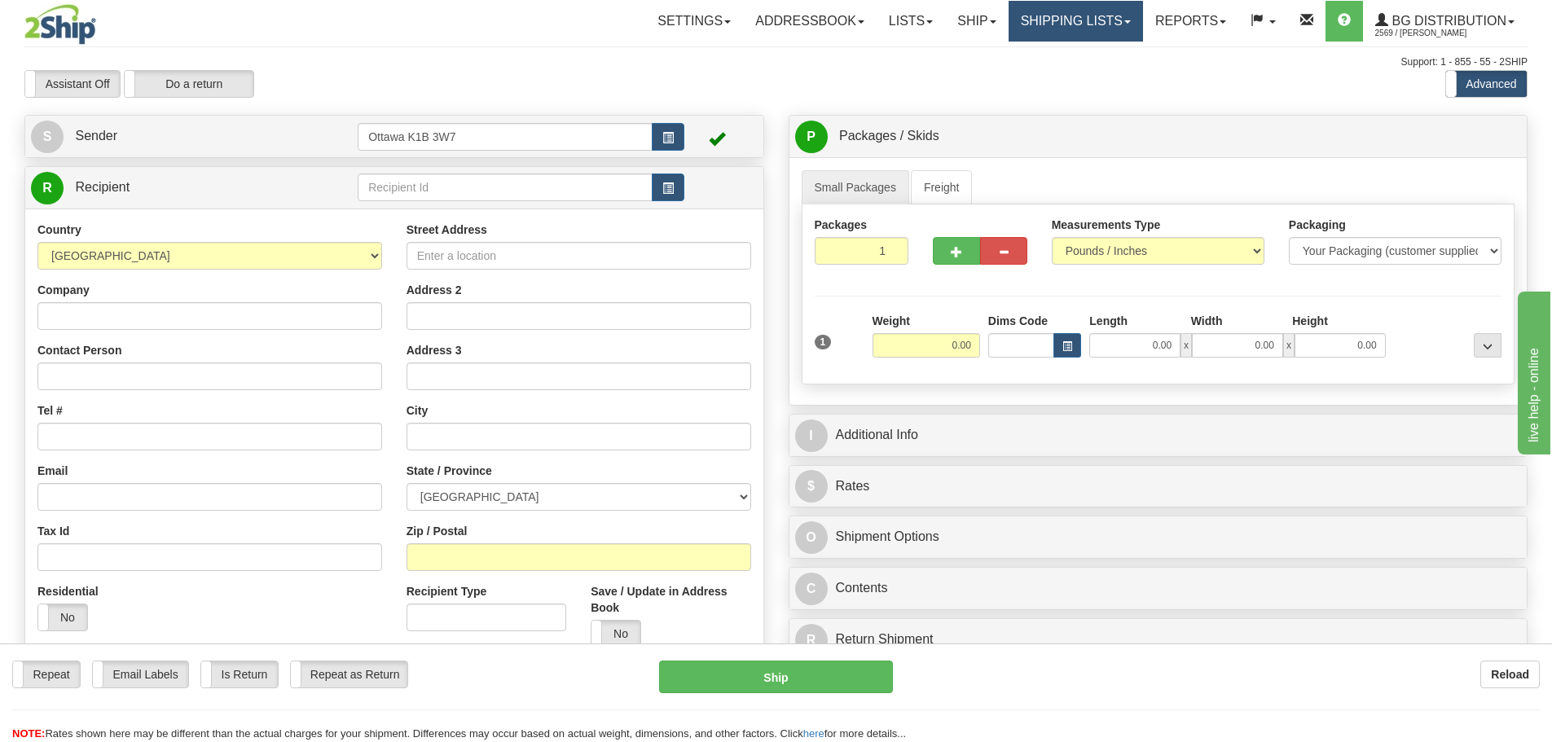
click at [1032, 32] on link "Shipping lists" at bounding box center [1075, 21] width 134 height 41
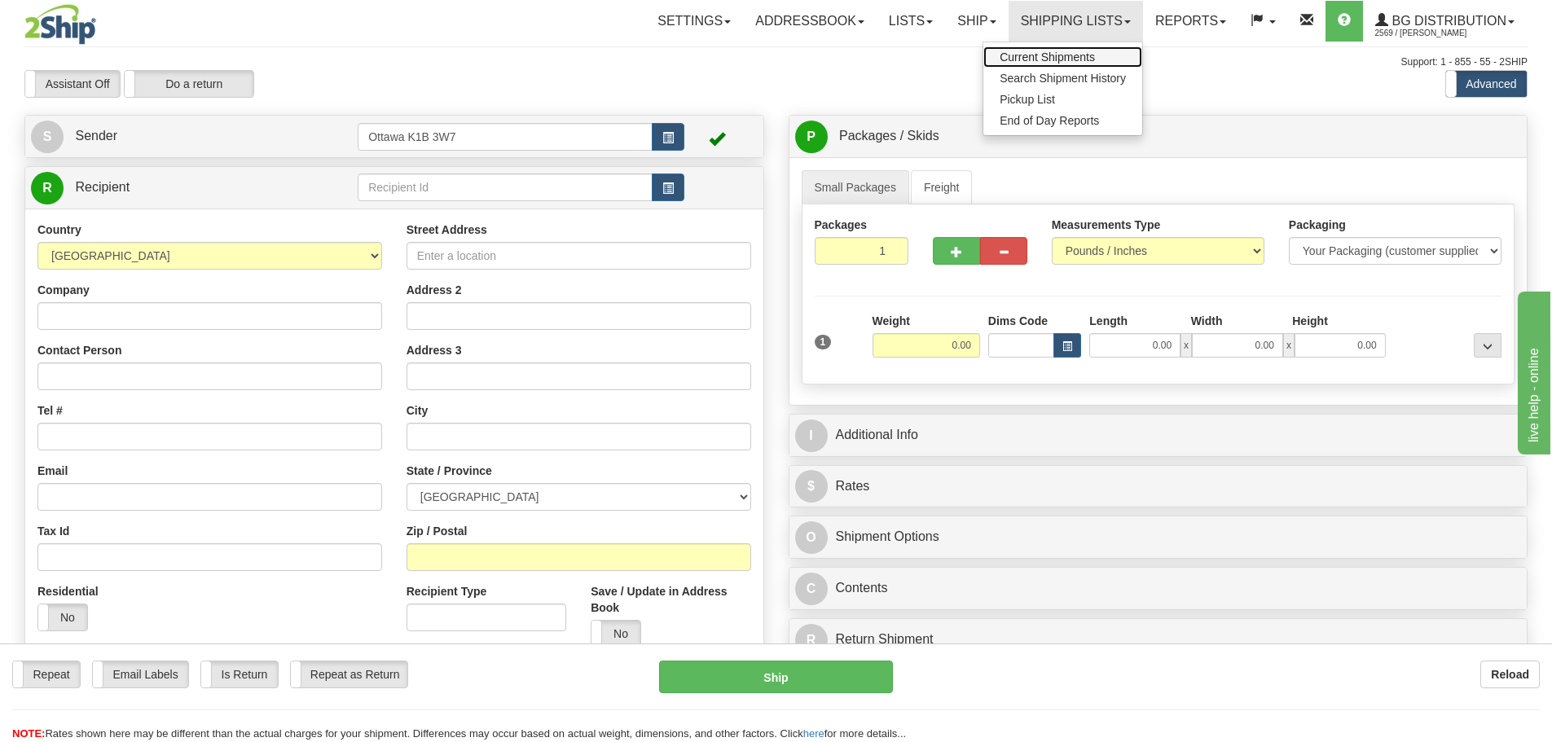
click at [1039, 58] on span "Current Shipments" at bounding box center [1046, 56] width 95 height 13
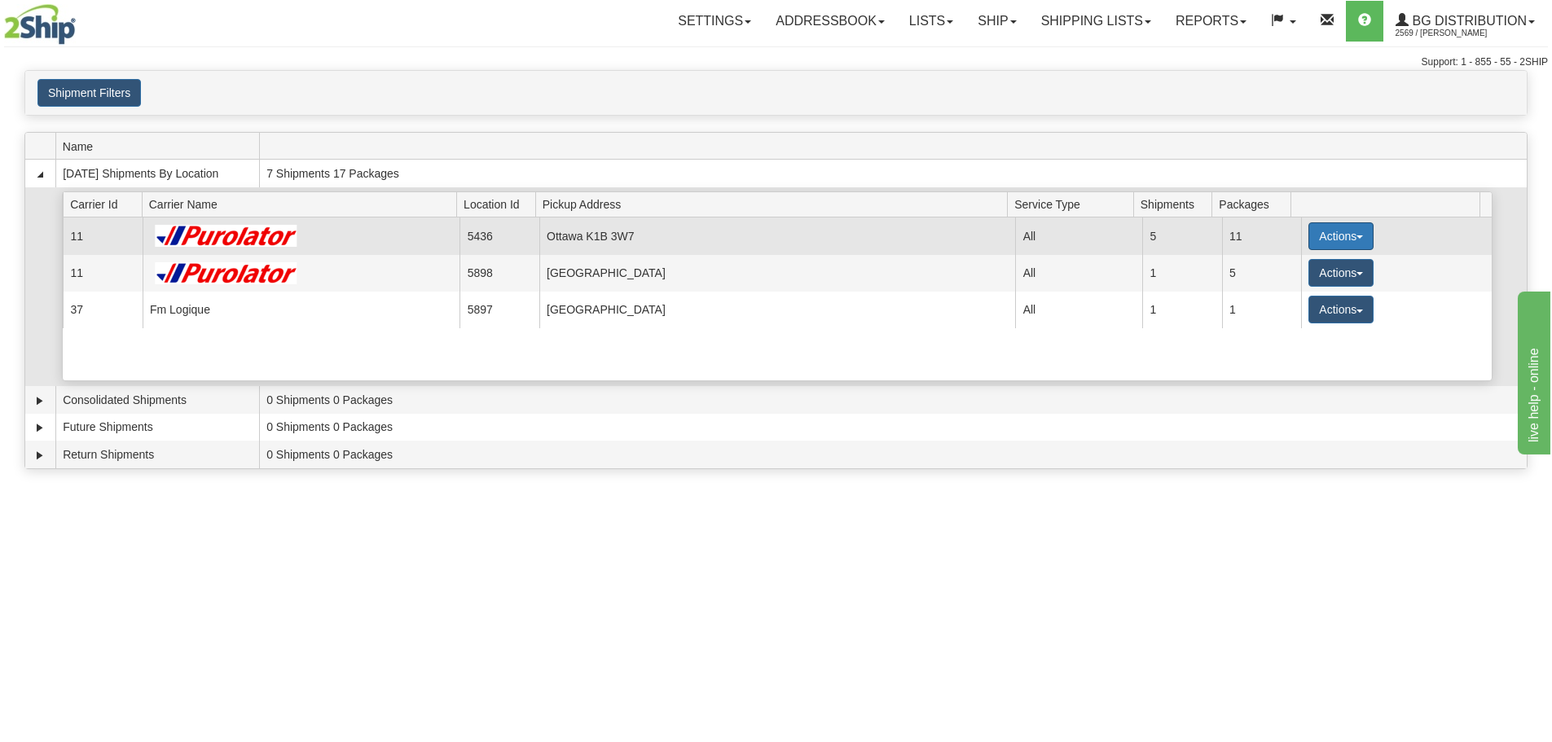
click at [1345, 235] on button "Actions" at bounding box center [1340, 236] width 65 height 28
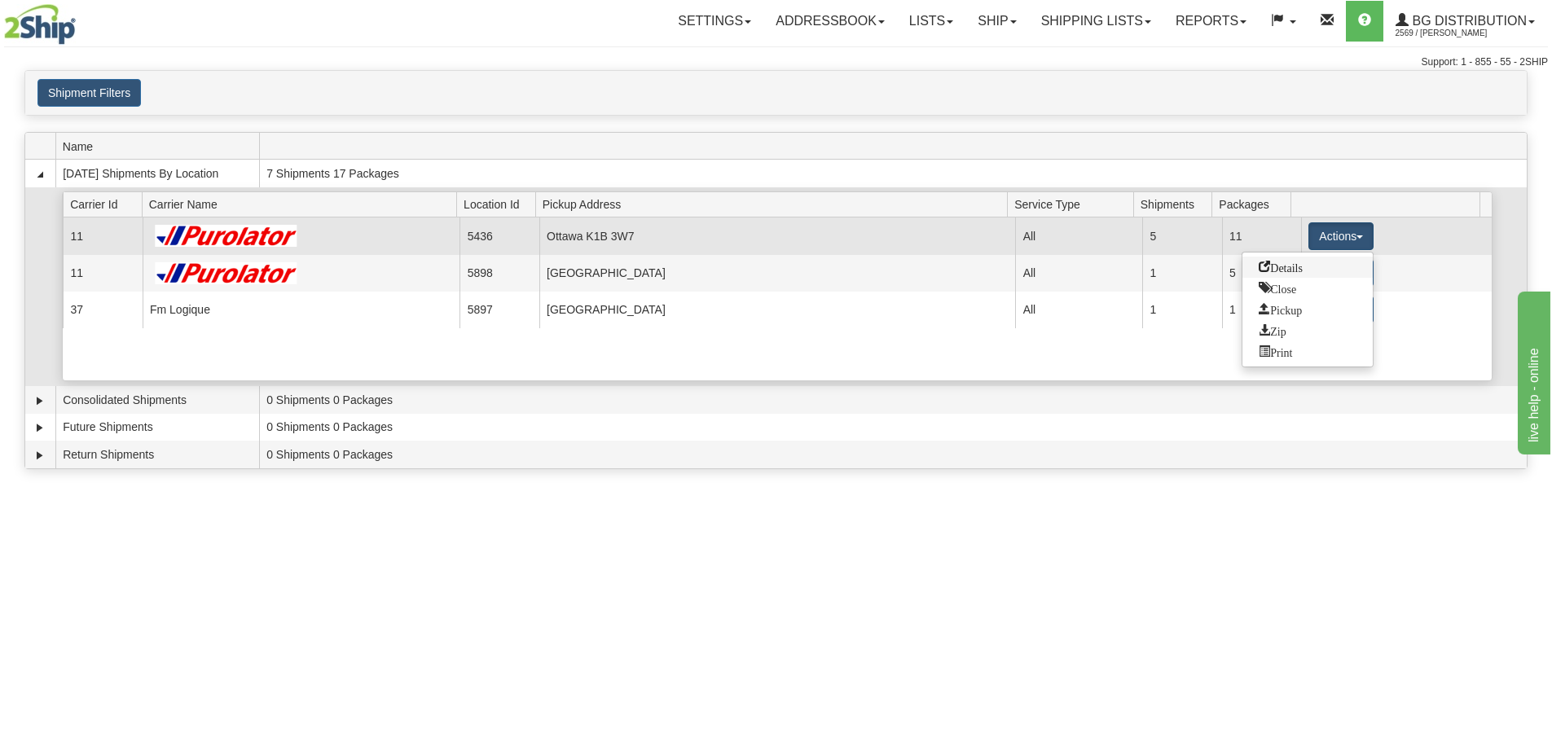
click at [1302, 266] on span "Details" at bounding box center [1280, 266] width 44 height 11
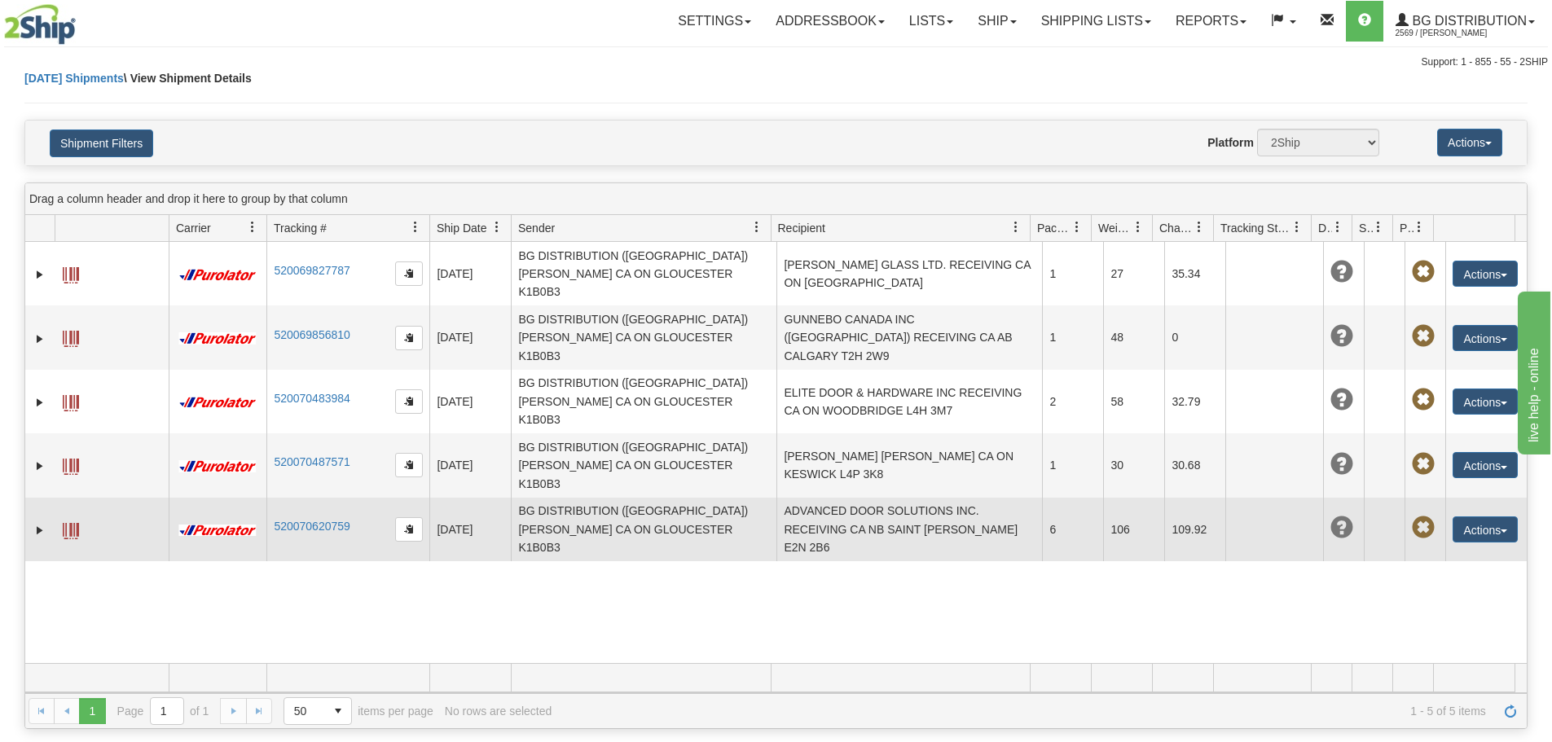
click at [890, 498] on td "ADVANCED DOOR SOLUTIONS INC. RECEIVING CA NB SAINT JOHN E2N 2B6" at bounding box center [909, 530] width 266 height 64
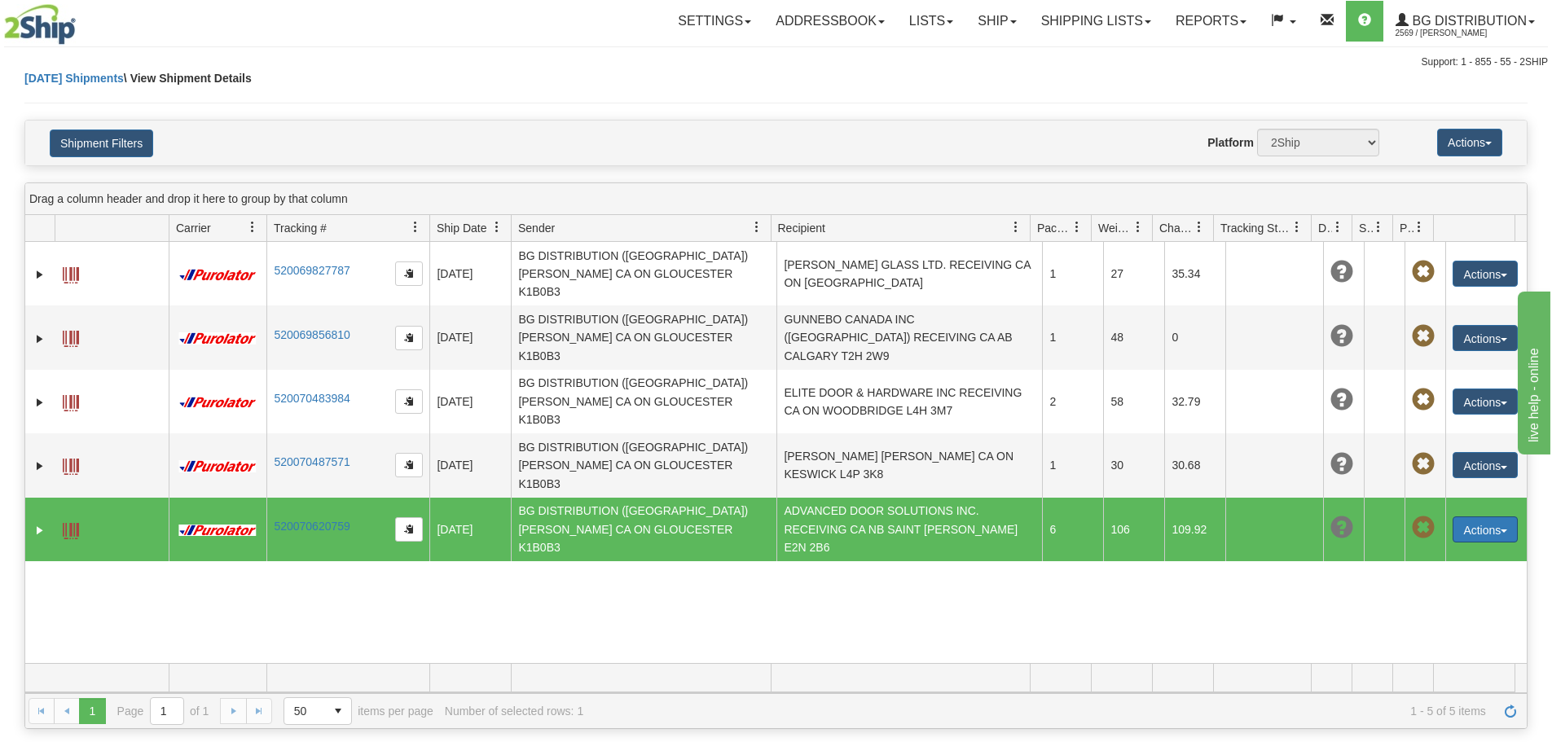
click at [1482, 516] on button "Actions" at bounding box center [1484, 529] width 65 height 26
click at [1465, 549] on link "Edit" at bounding box center [1451, 559] width 130 height 21
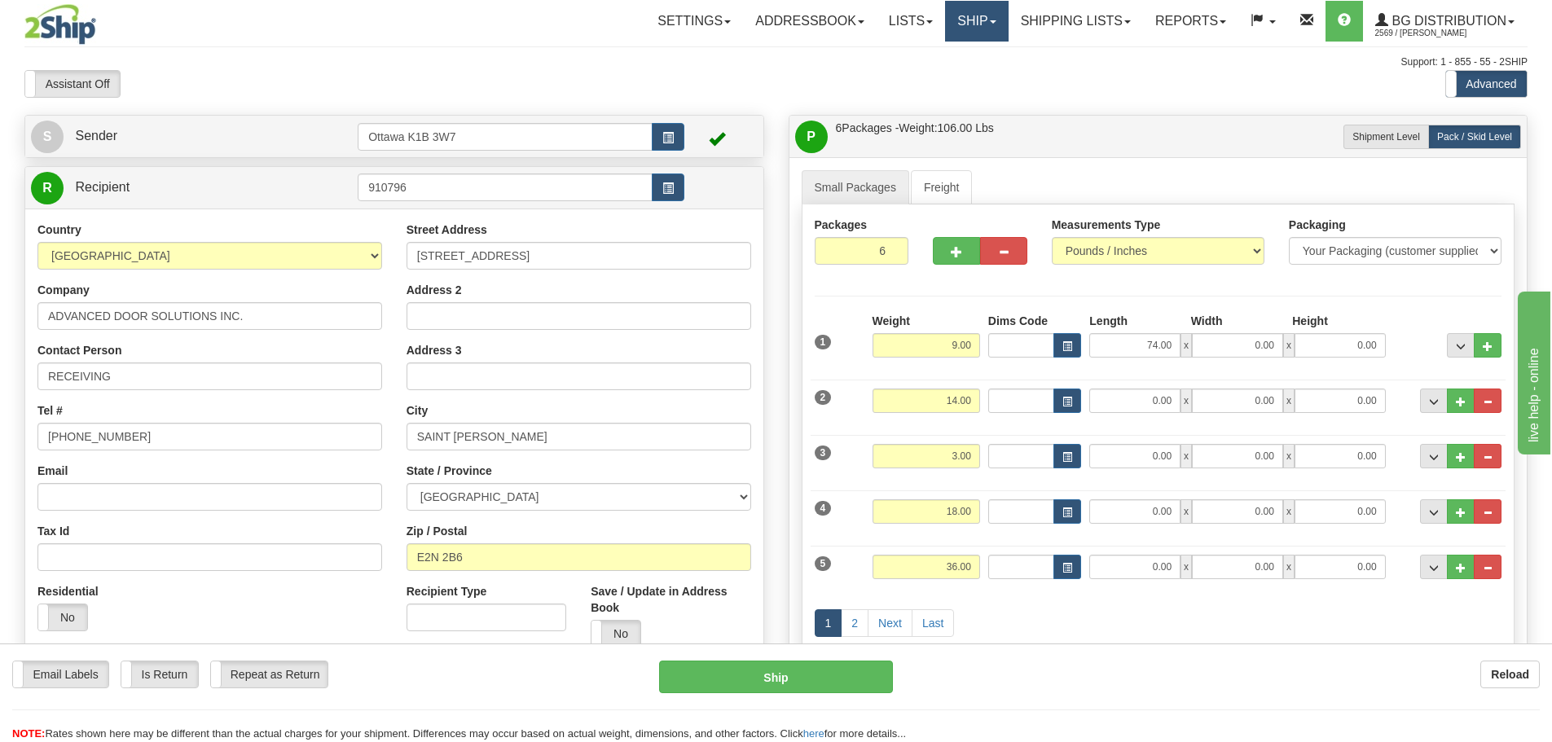
click at [947, 8] on link "Ship" at bounding box center [976, 21] width 63 height 41
click at [958, 59] on link "Ship Screen" at bounding box center [943, 56] width 129 height 21
click at [1029, 32] on link "Shipping lists" at bounding box center [1075, 21] width 134 height 41
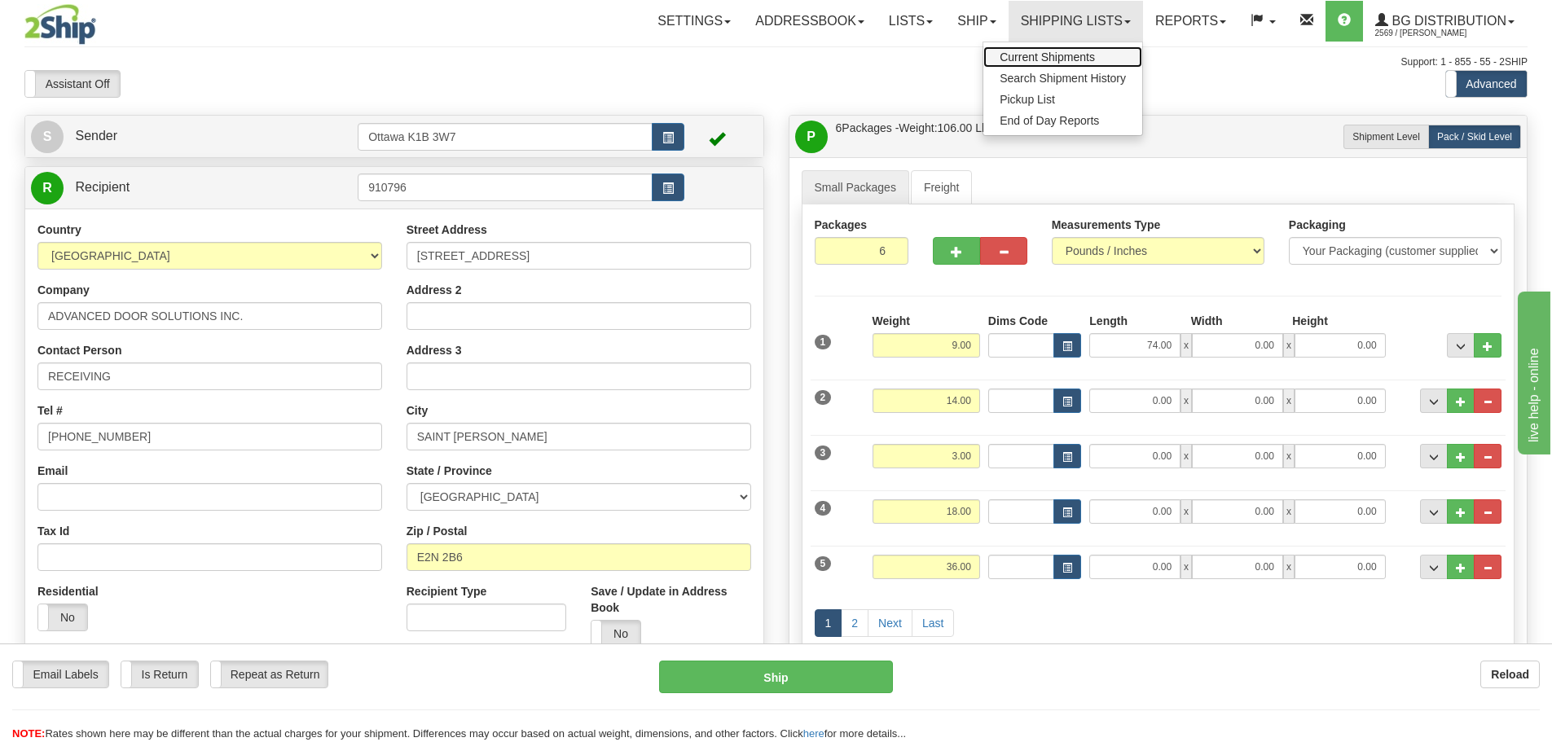
click at [1027, 55] on span "Current Shipments" at bounding box center [1046, 56] width 95 height 13
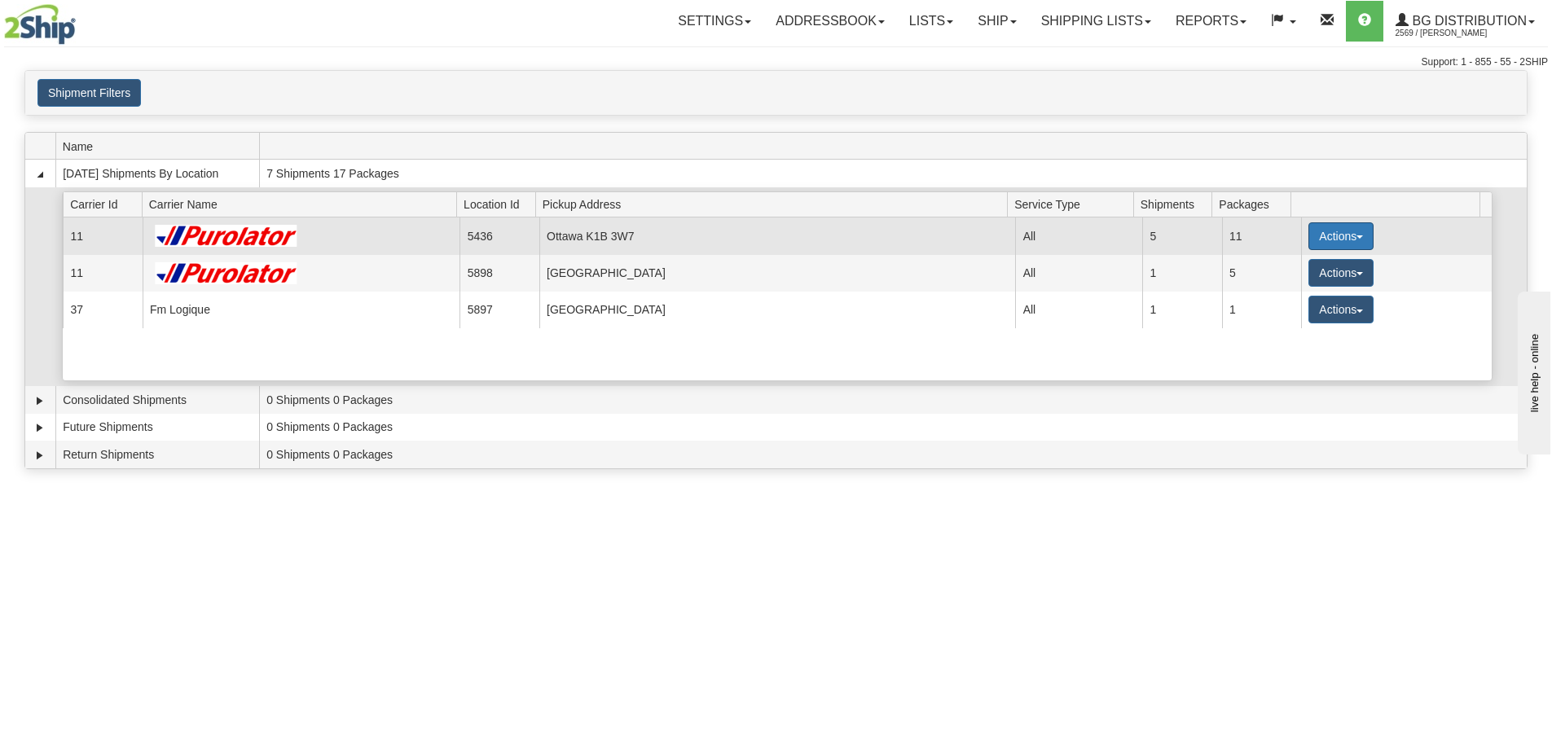
click at [1315, 239] on button "Actions" at bounding box center [1340, 236] width 65 height 28
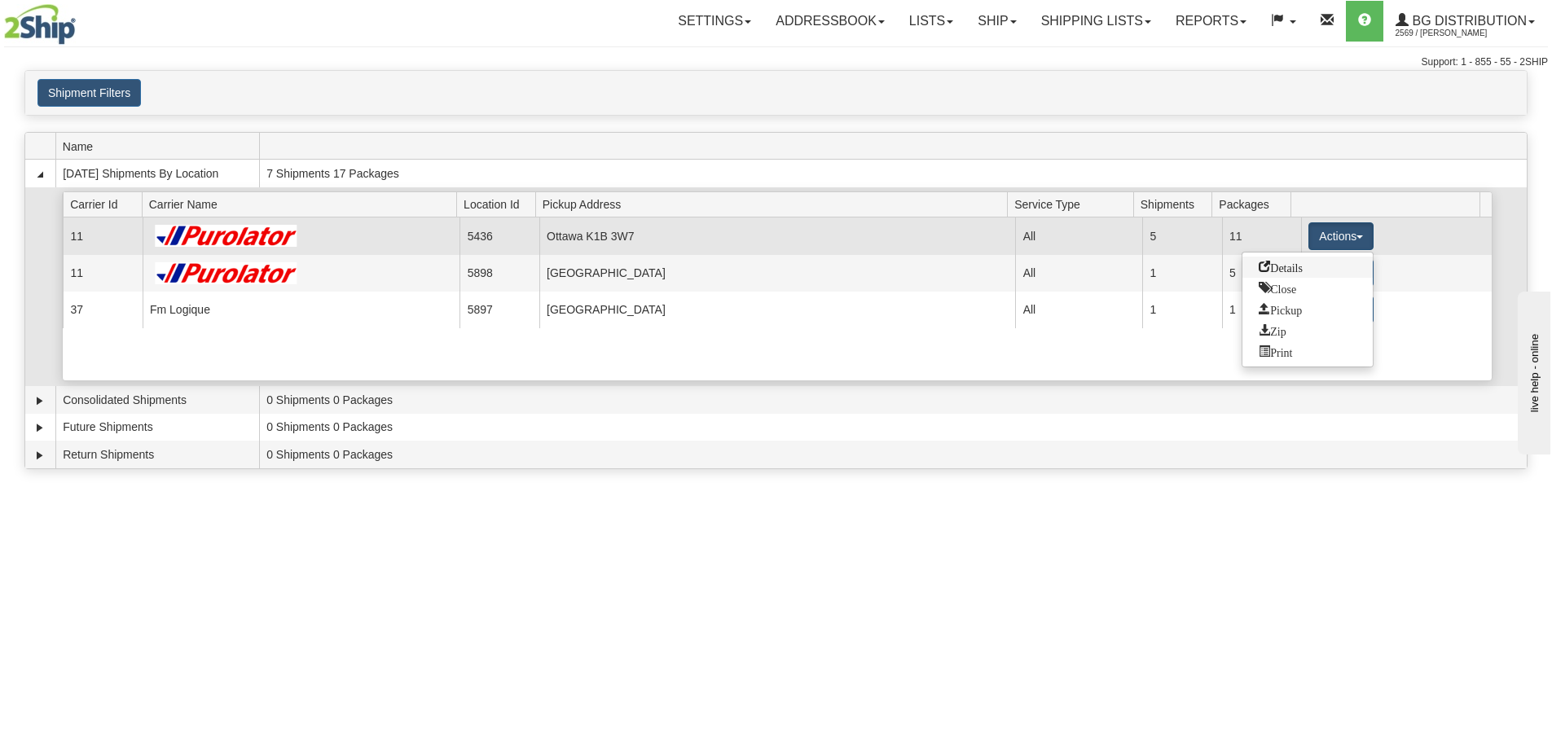
click at [1302, 269] on span "Details" at bounding box center [1280, 266] width 44 height 11
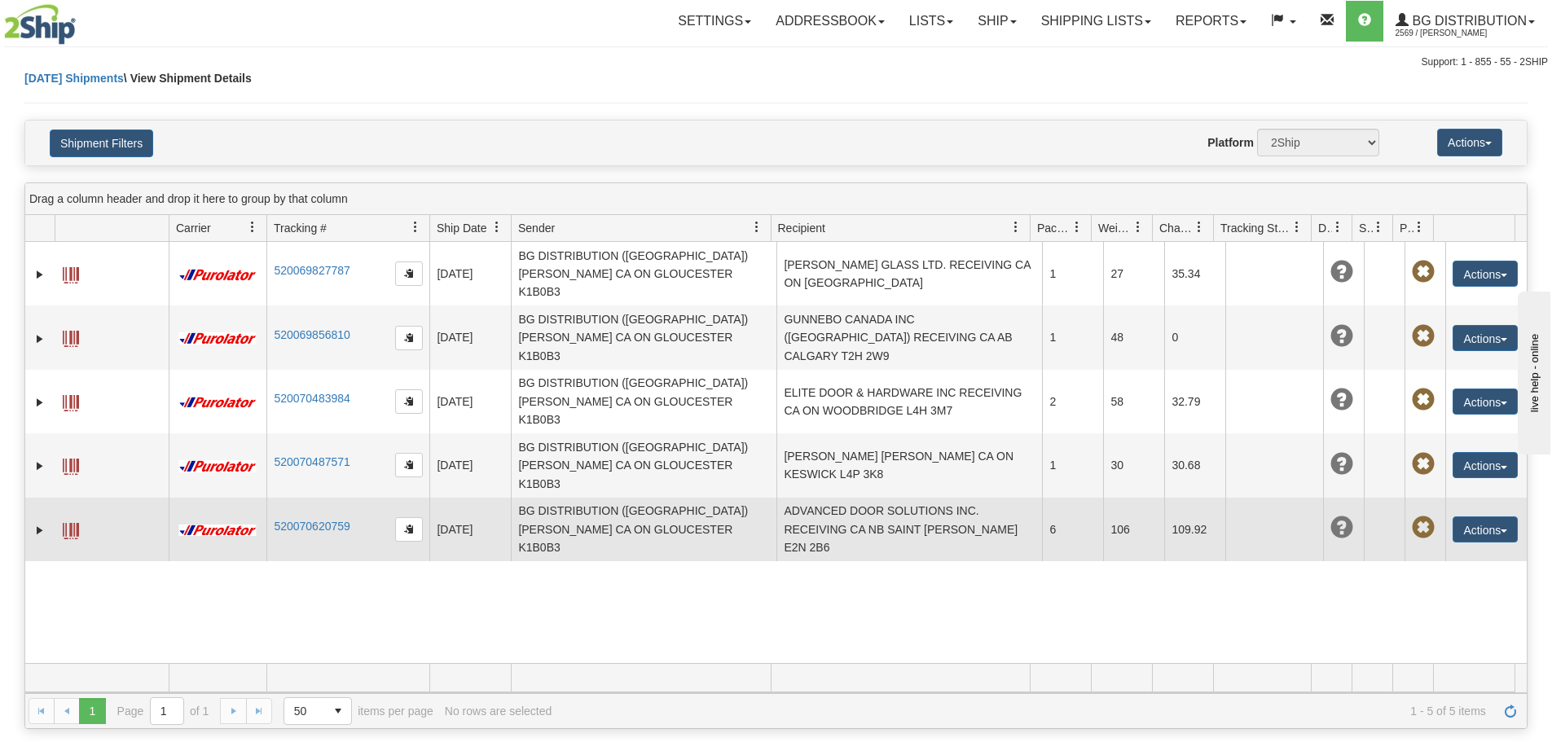
click at [817, 498] on td "ADVANCED DOOR SOLUTIONS INC. RECEIVING CA NB SAINT [PERSON_NAME] E2N 2B6" at bounding box center [909, 530] width 266 height 64
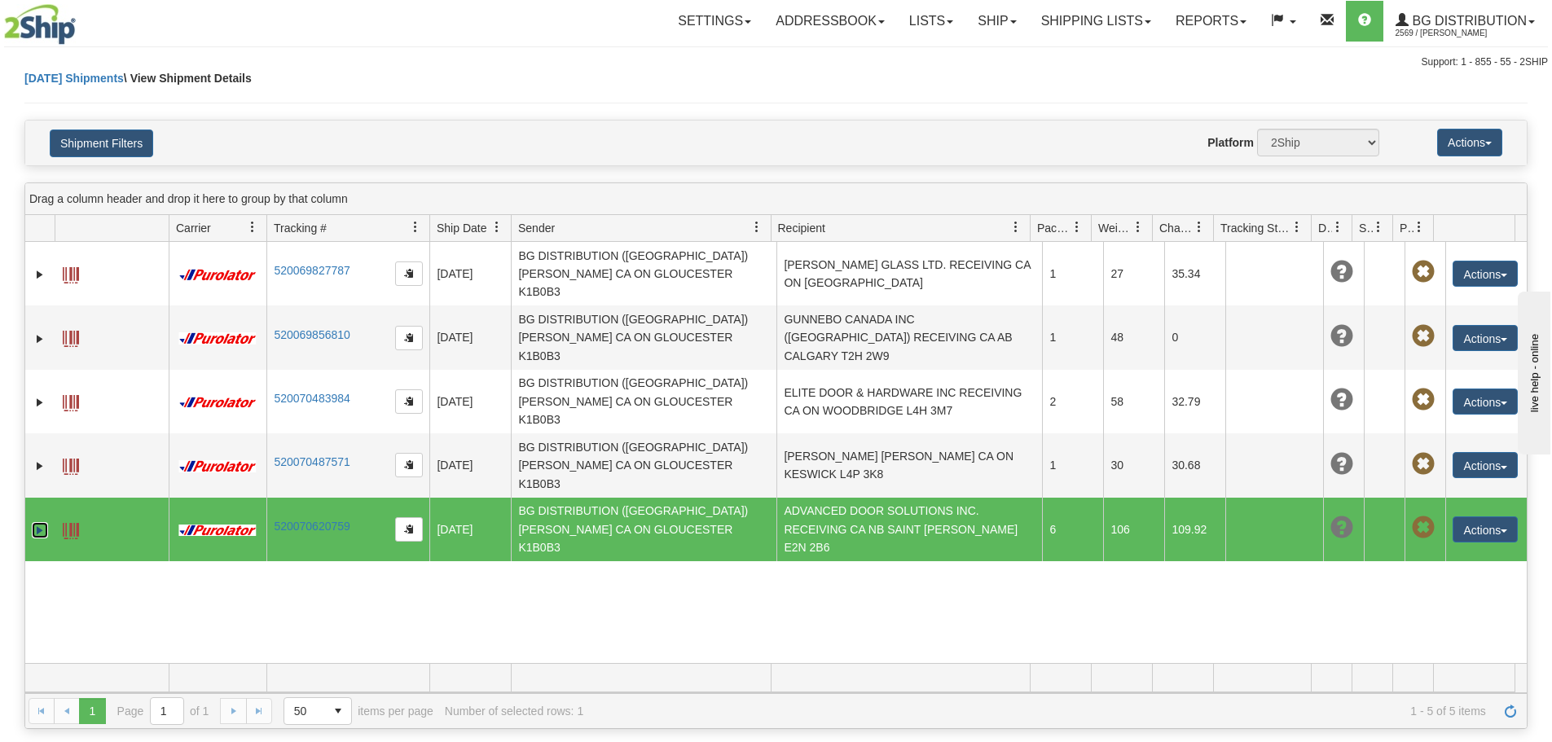
drag, startPoint x: 38, startPoint y: 449, endPoint x: 48, endPoint y: 449, distance: 9.8
click at [38, 522] on link "Expand" at bounding box center [40, 530] width 16 height 16
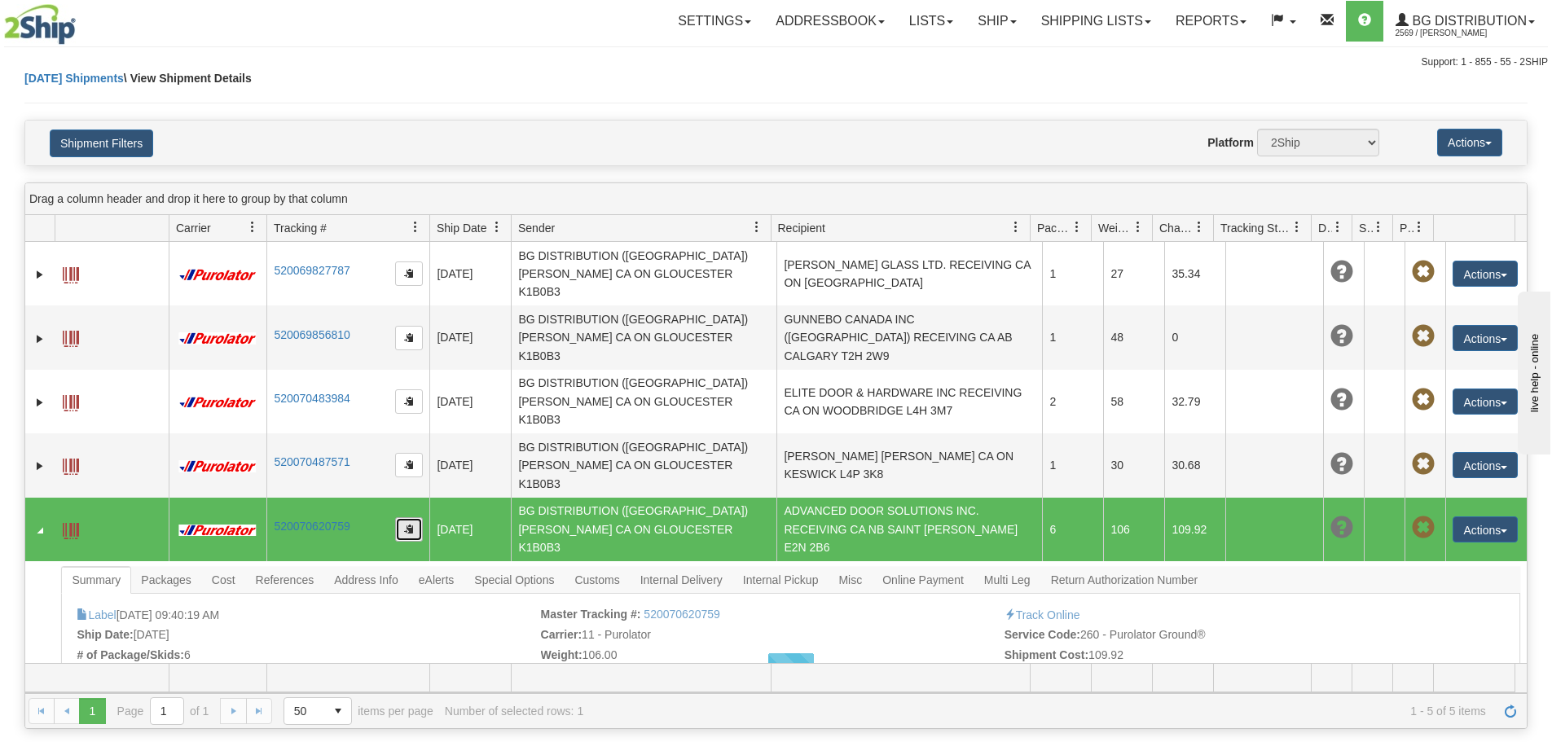
click at [405, 517] on button "button" at bounding box center [409, 529] width 28 height 24
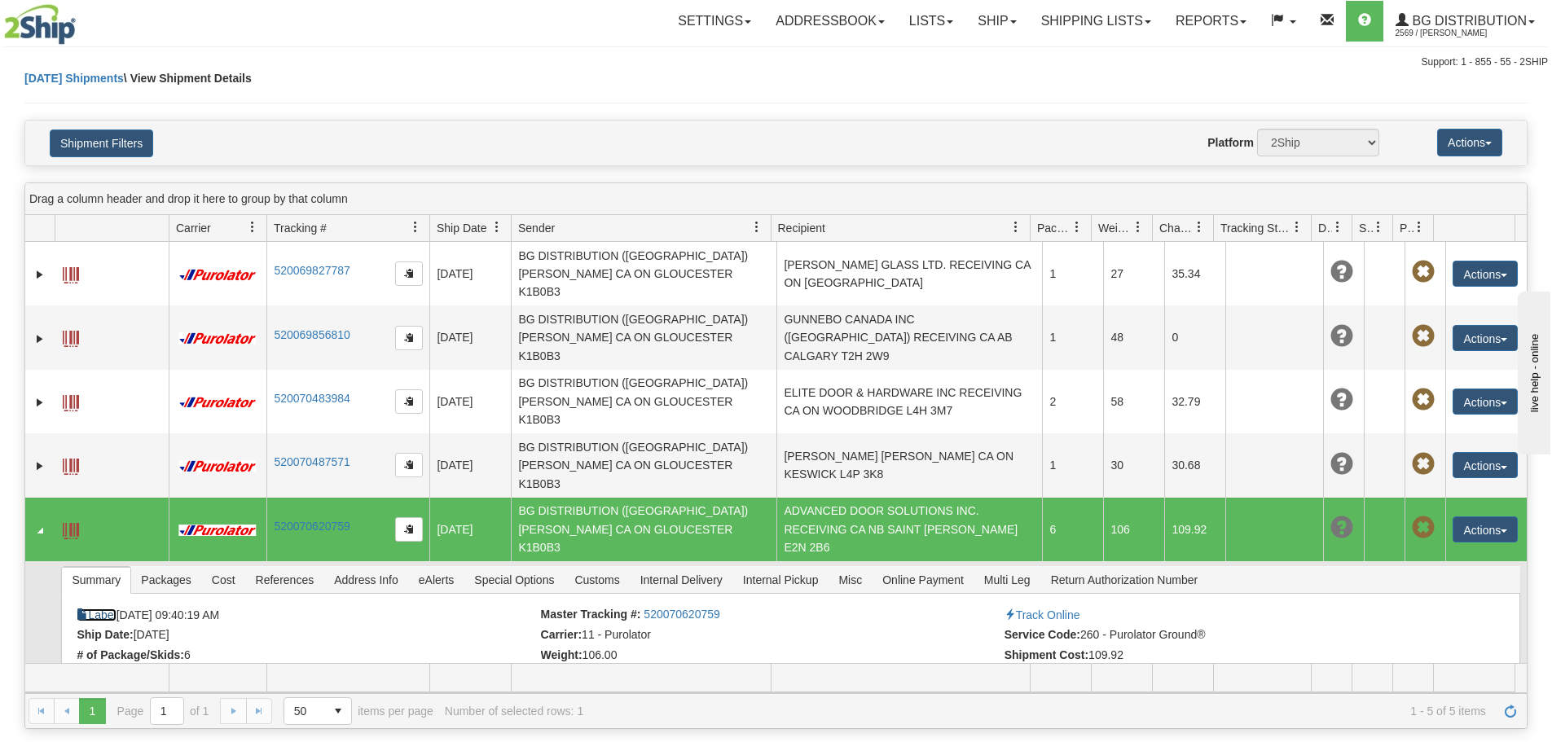
click at [102, 608] on link "Label" at bounding box center [96, 614] width 39 height 13
